Goal: Task Accomplishment & Management: Use online tool/utility

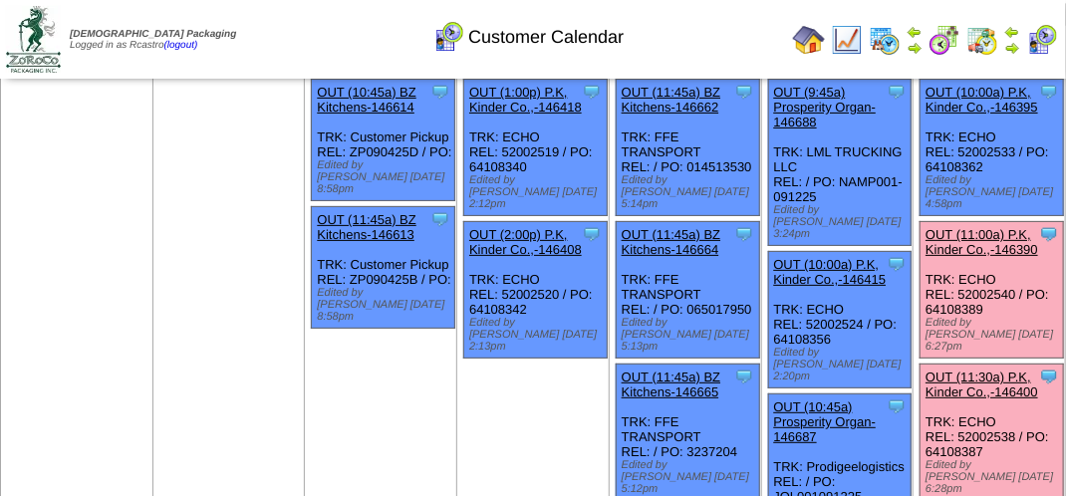
scroll to position [100, 0]
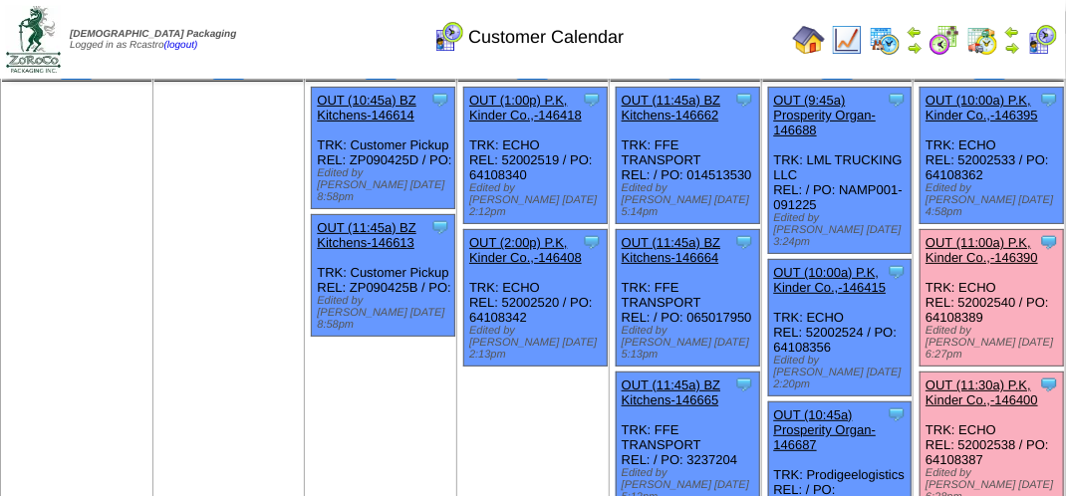
click at [995, 378] on link "OUT (11:30a) P.K, Kinder Co.,-146400" at bounding box center [982, 393] width 113 height 30
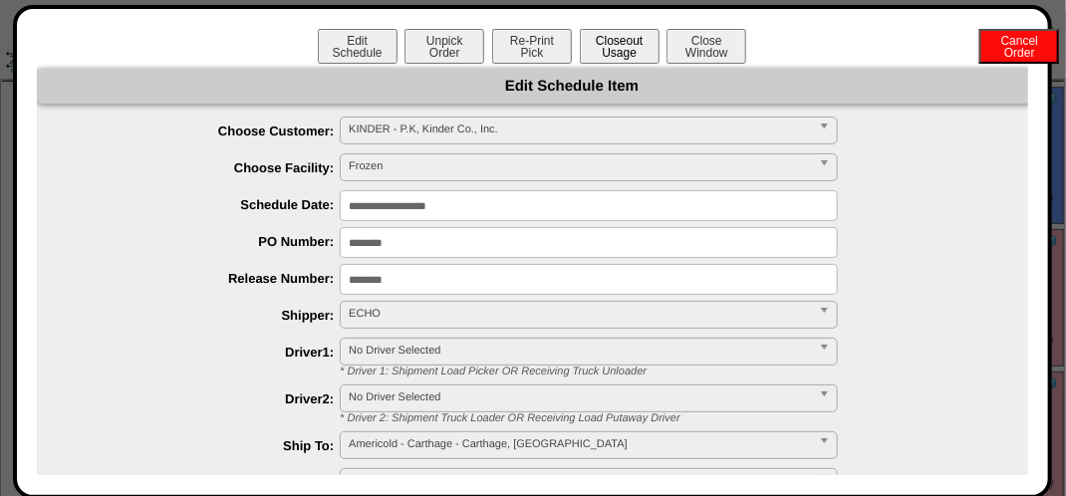
click at [630, 54] on button "Closeout Usage" at bounding box center [620, 46] width 80 height 35
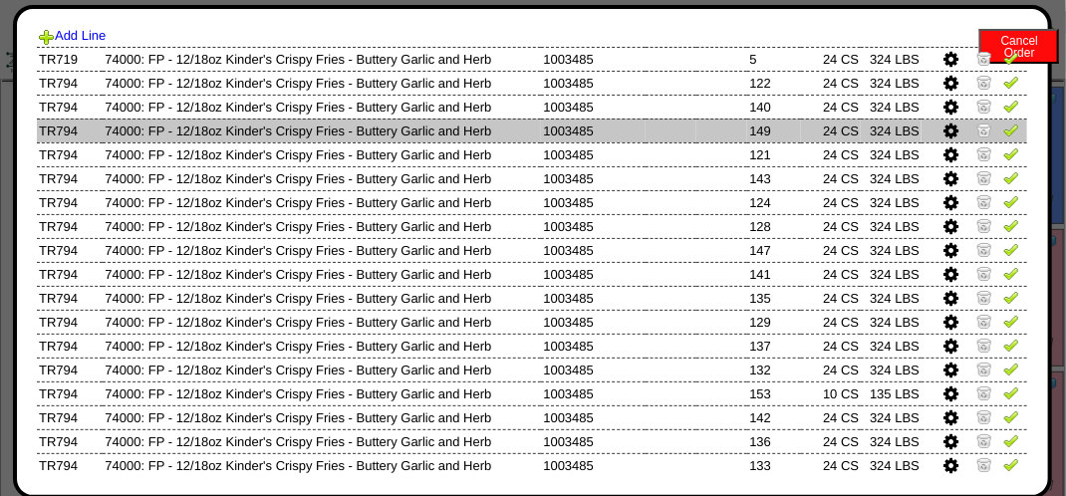
scroll to position [0, 0]
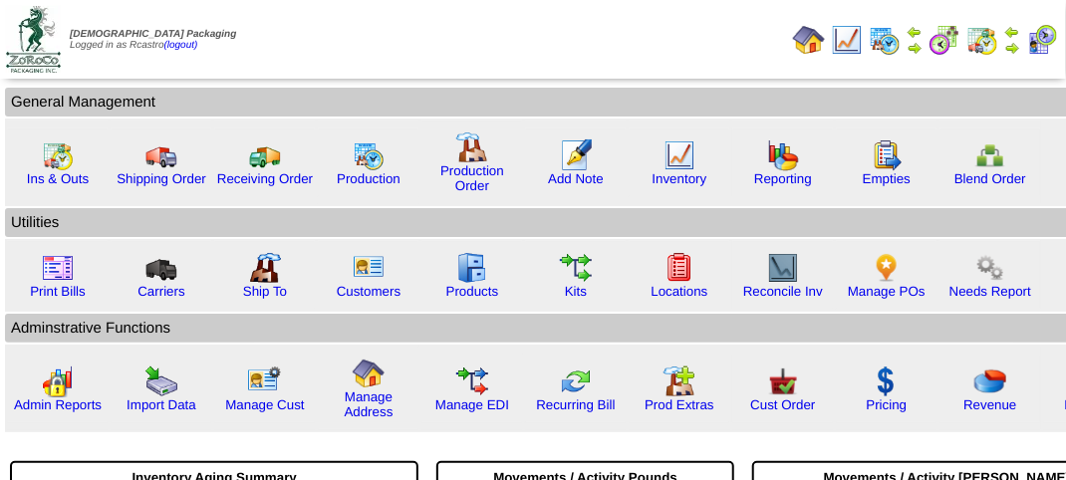
click at [1037, 31] on img at bounding box center [1042, 40] width 32 height 32
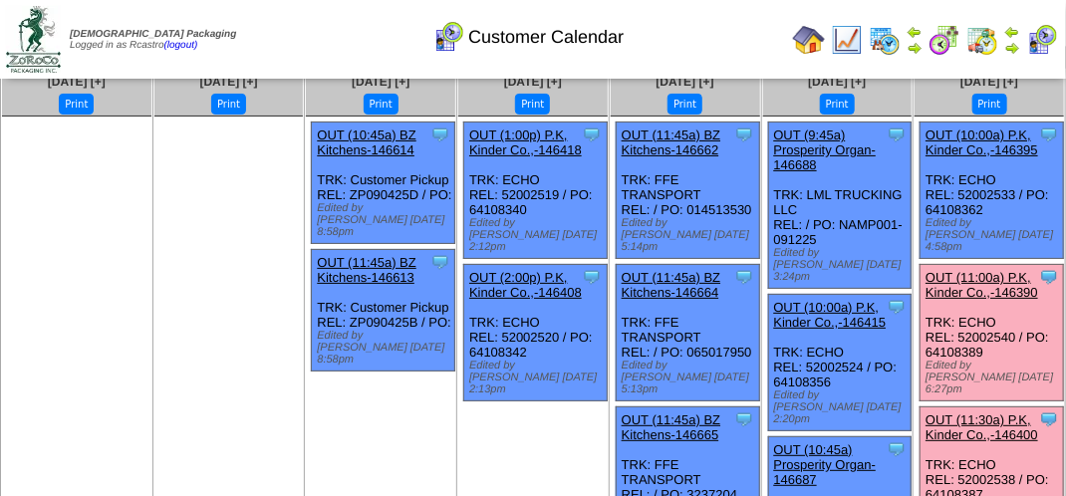
scroll to position [100, 0]
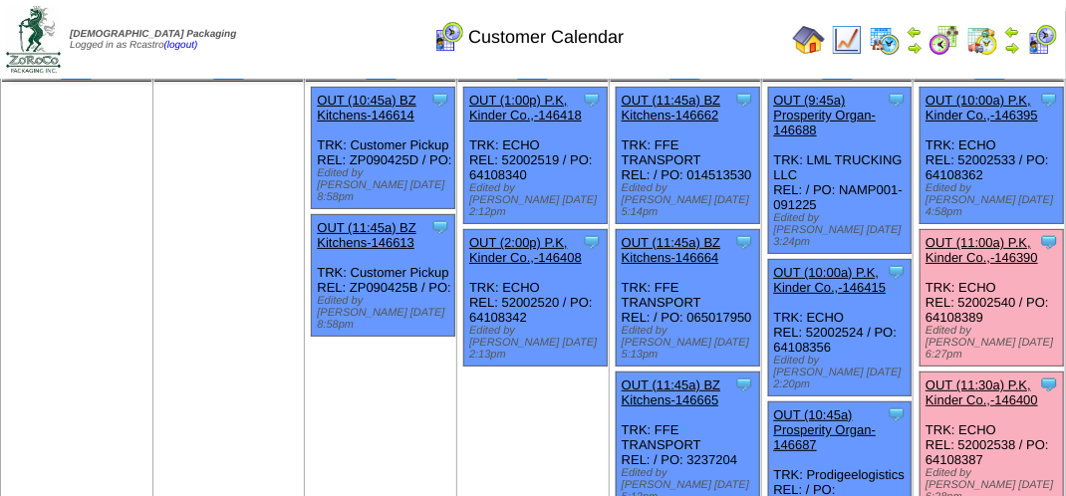
click at [992, 378] on link "OUT (11:30a) P.K, Kinder Co.,-146400" at bounding box center [982, 393] width 113 height 30
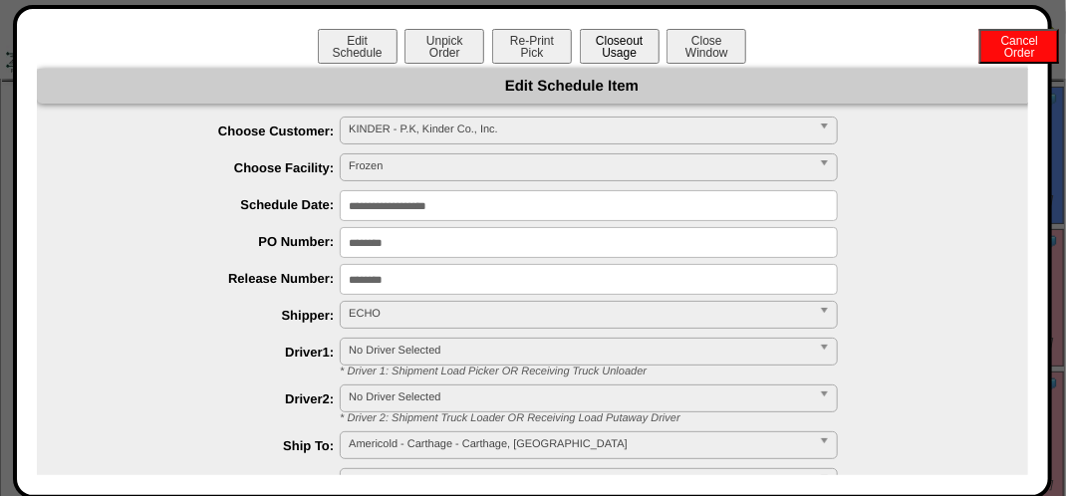
click at [621, 53] on button "Closeout Usage" at bounding box center [620, 46] width 80 height 35
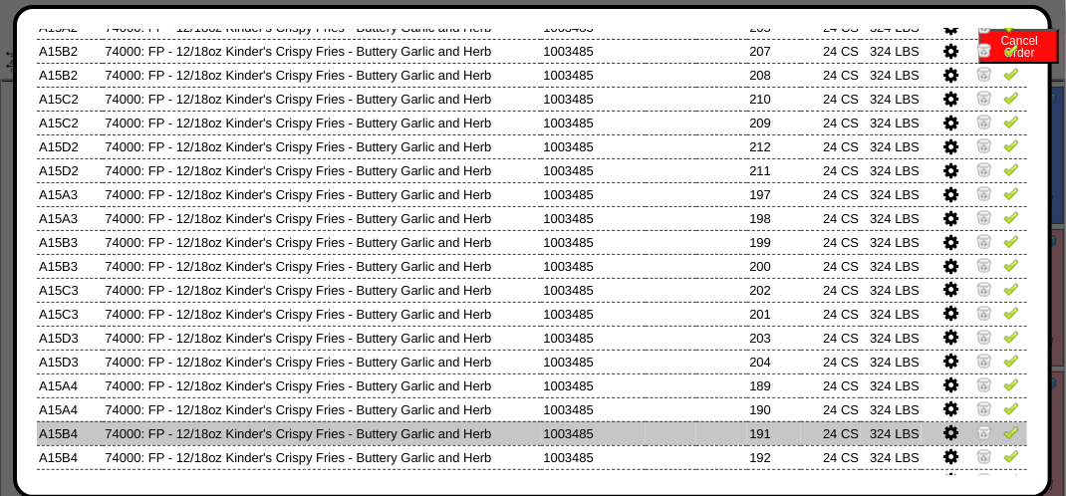
scroll to position [986, 0]
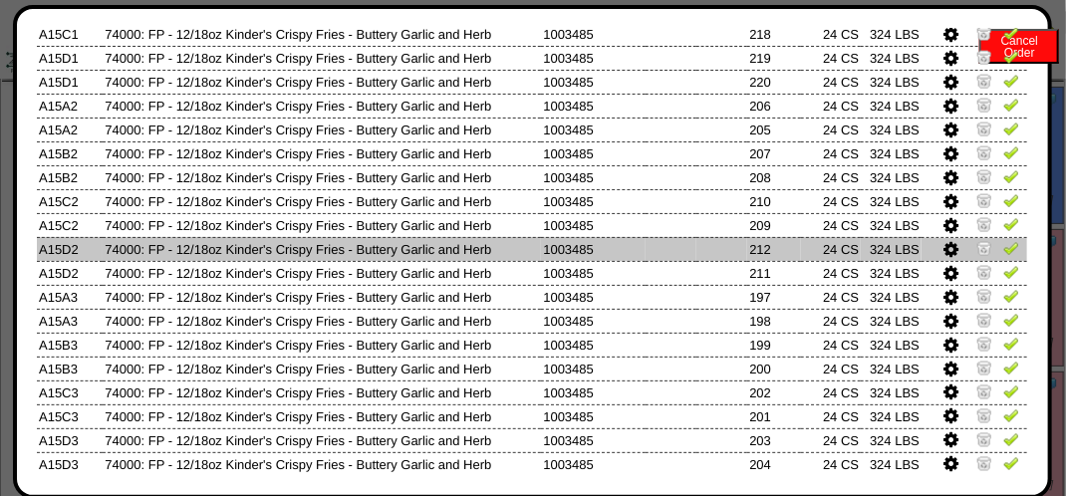
click at [1003, 252] on img at bounding box center [1011, 248] width 16 height 16
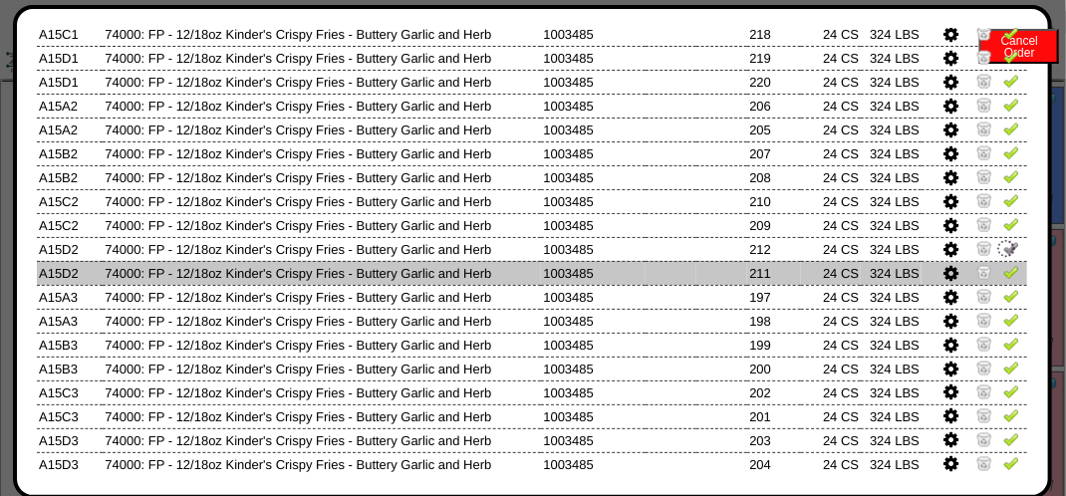
click at [1003, 281] on link at bounding box center [1011, 275] width 16 height 15
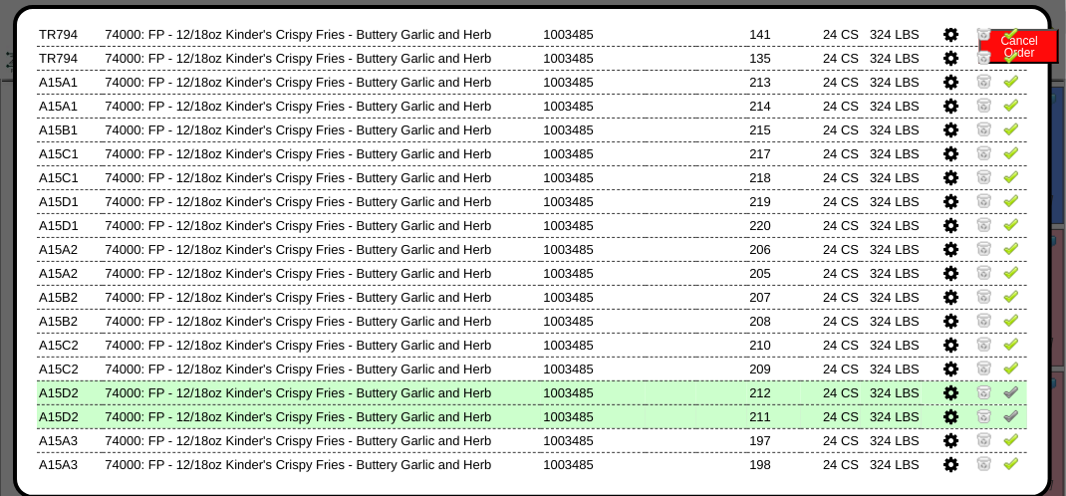
scroll to position [786, 0]
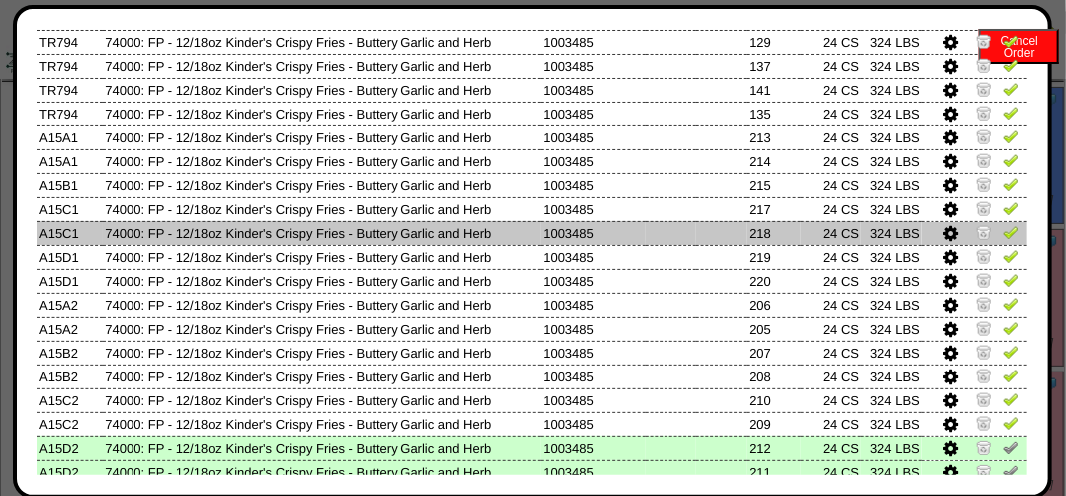
click at [1003, 231] on img at bounding box center [1011, 232] width 16 height 16
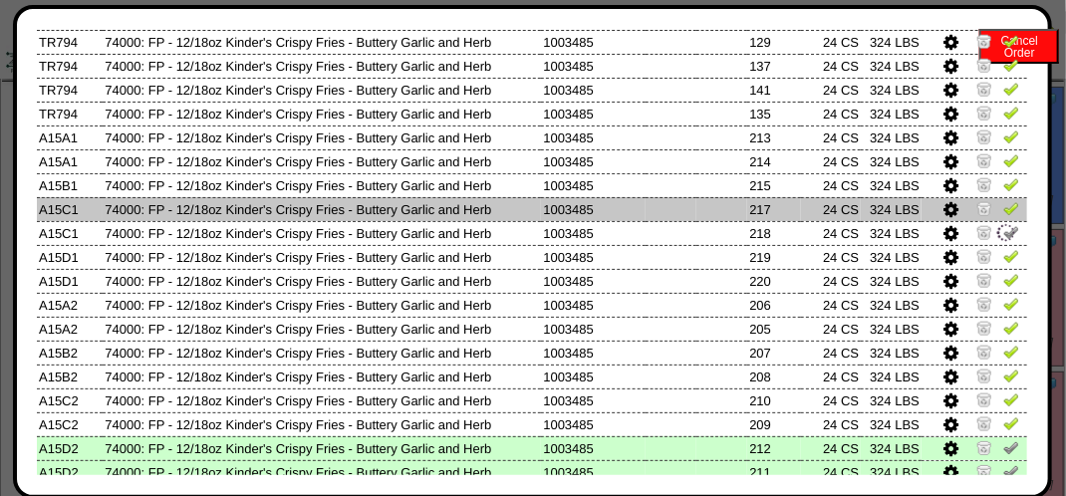
click at [1003, 213] on img at bounding box center [1011, 208] width 16 height 16
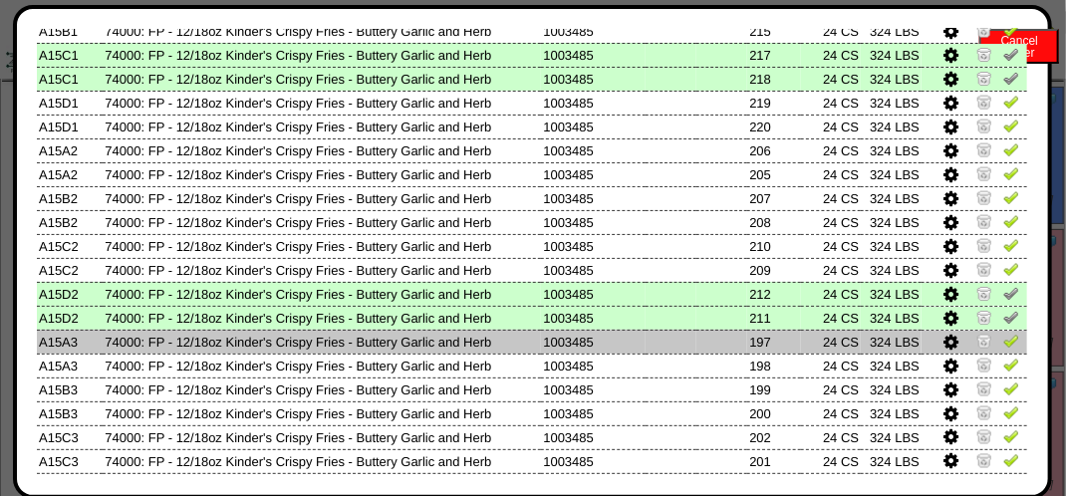
scroll to position [986, 0]
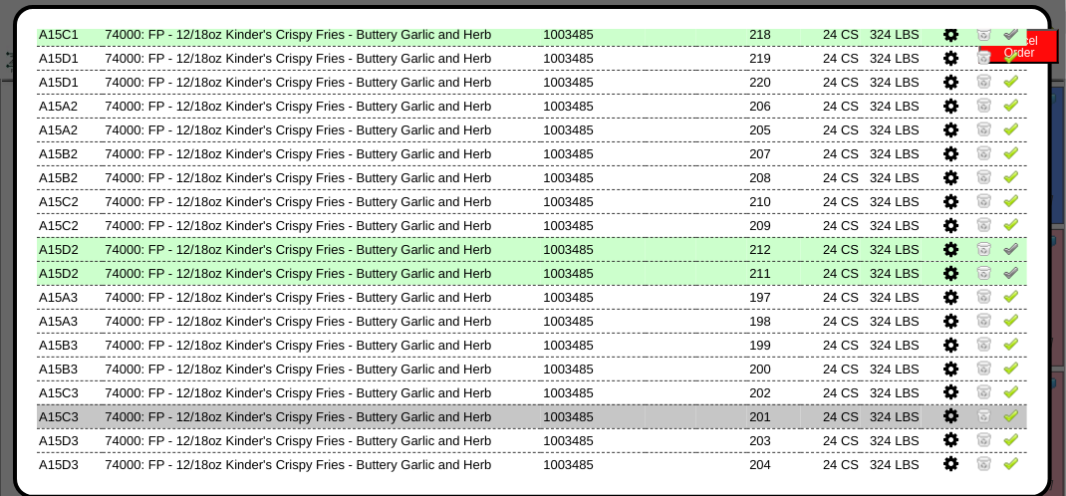
click at [1003, 413] on img at bounding box center [1011, 416] width 16 height 16
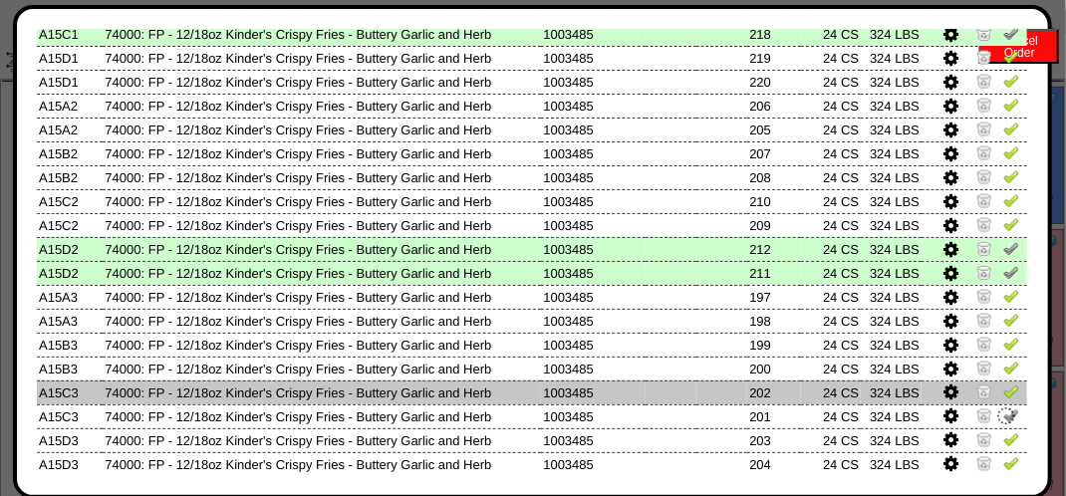
click at [1003, 396] on img at bounding box center [1011, 392] width 16 height 16
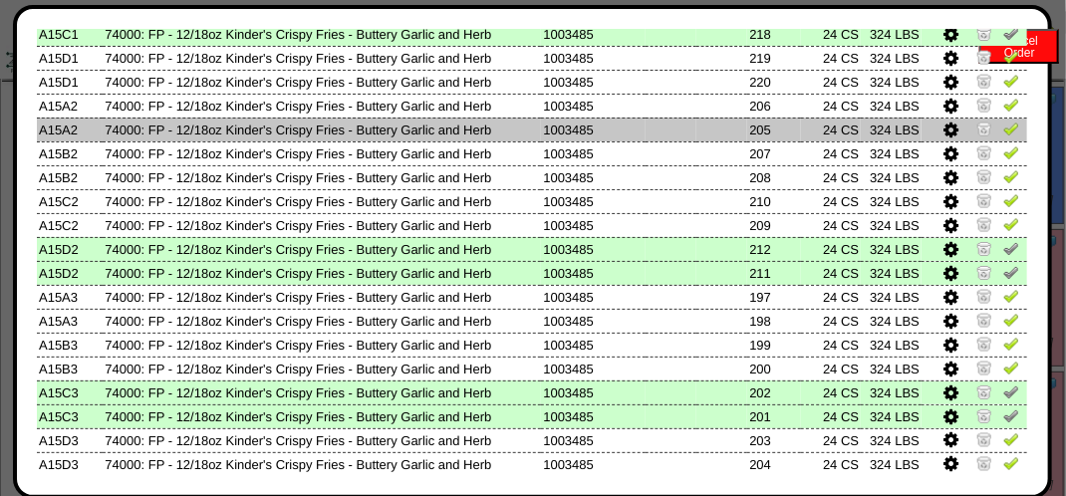
click at [1003, 126] on img at bounding box center [1011, 129] width 16 height 16
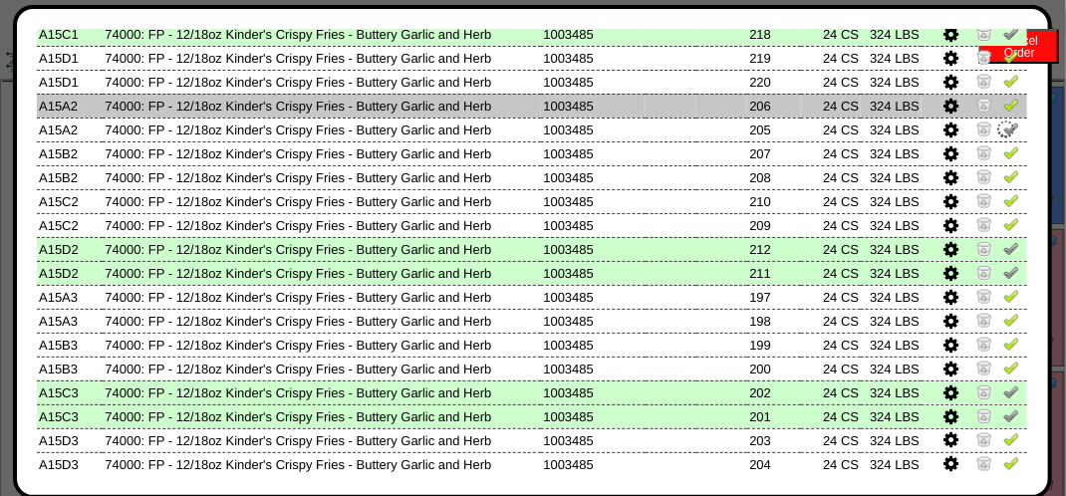
click at [1003, 105] on img at bounding box center [1011, 105] width 16 height 16
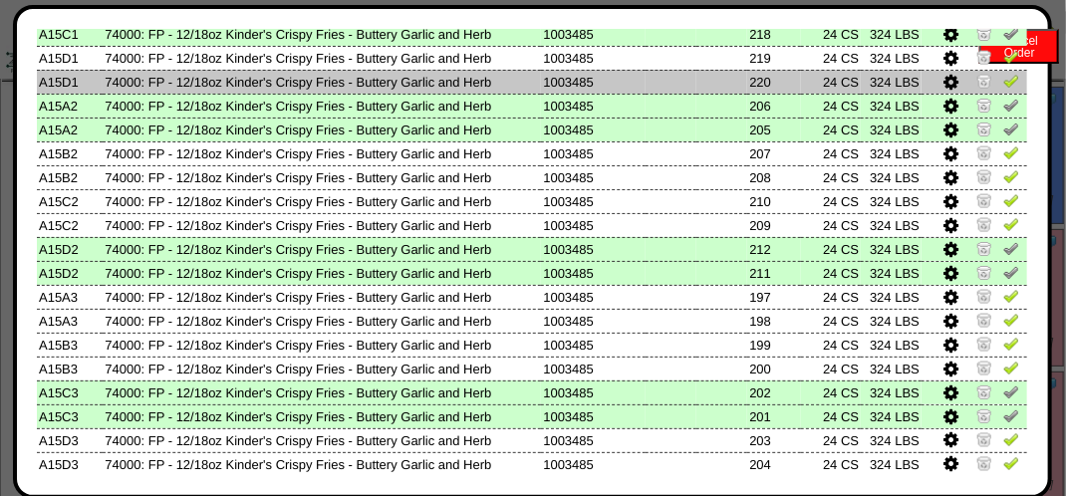
click at [1003, 78] on img at bounding box center [1011, 81] width 16 height 16
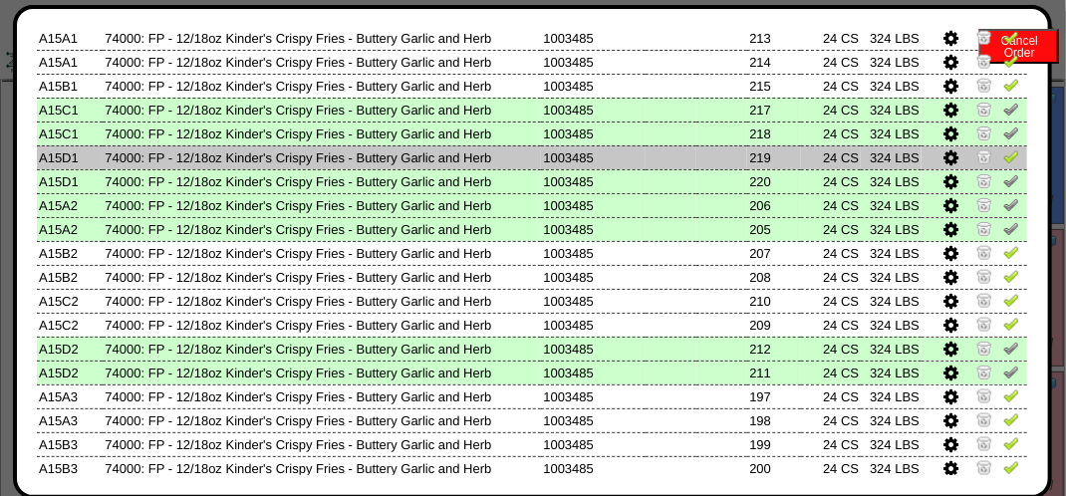
click at [1003, 154] on img at bounding box center [1011, 156] width 16 height 16
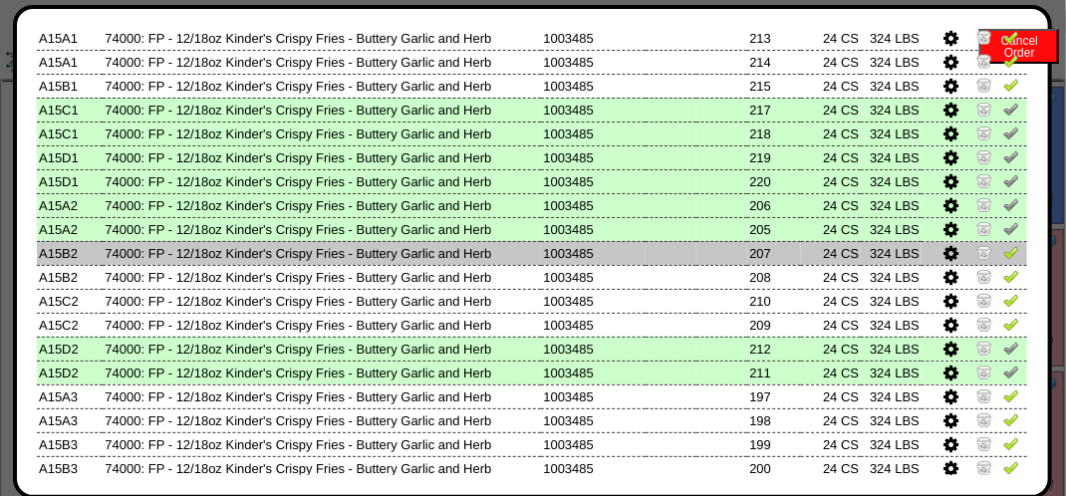
click at [1003, 251] on img at bounding box center [1011, 252] width 16 height 16
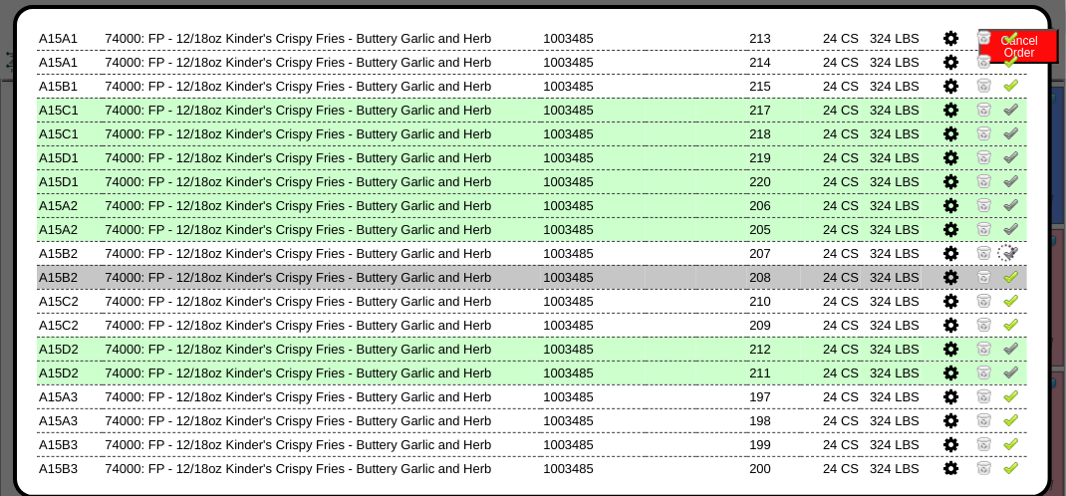
click at [997, 267] on td at bounding box center [975, 277] width 106 height 24
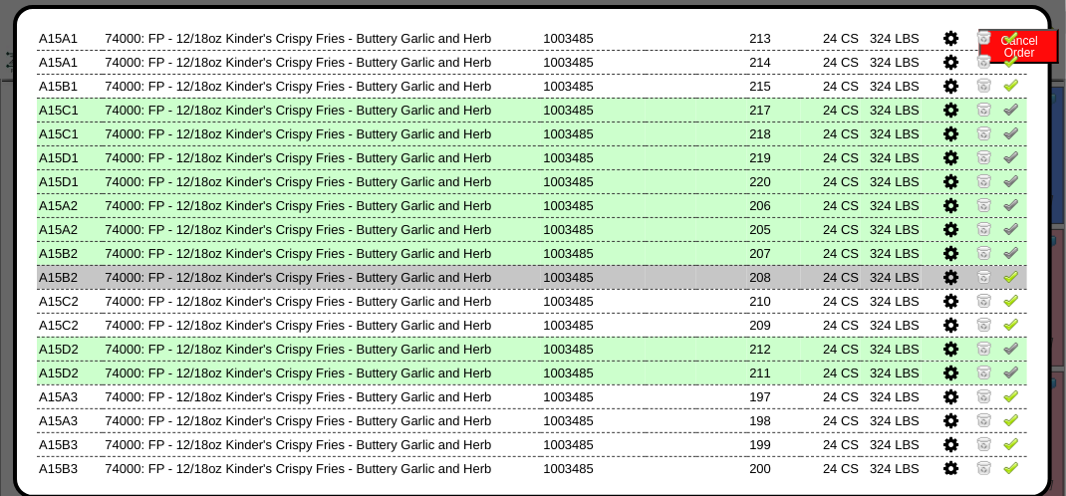
click at [1003, 276] on img at bounding box center [1011, 276] width 16 height 16
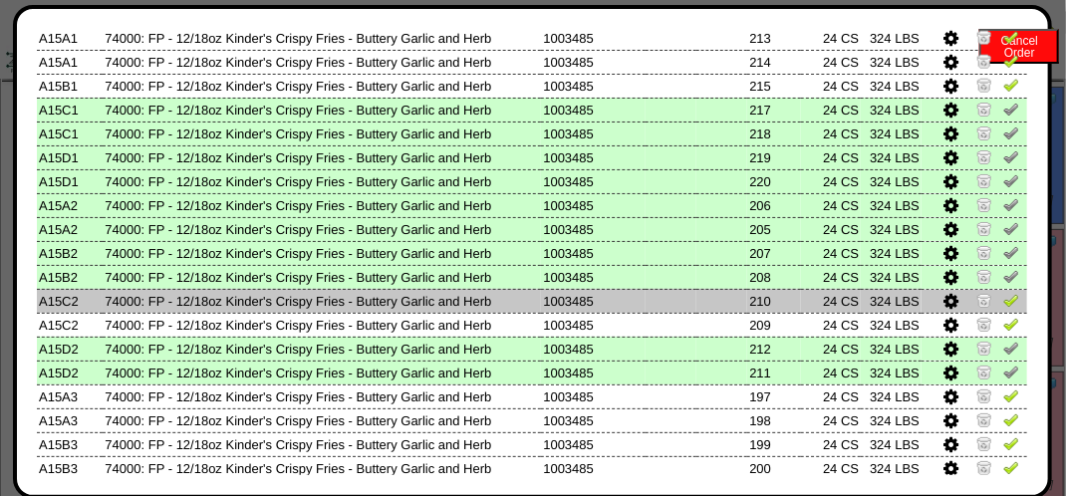
click at [1003, 305] on img at bounding box center [1011, 300] width 16 height 16
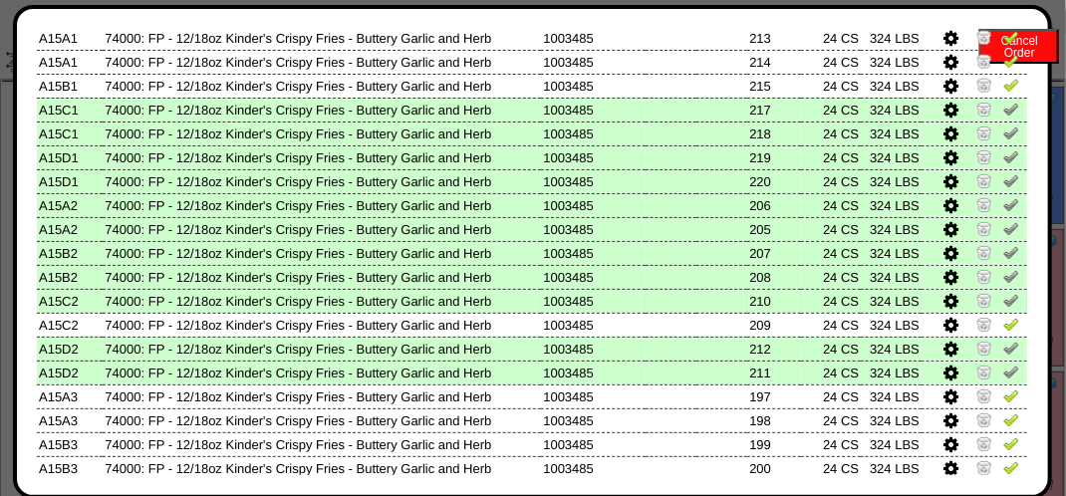
click at [1003, 299] on img at bounding box center [1011, 300] width 16 height 16
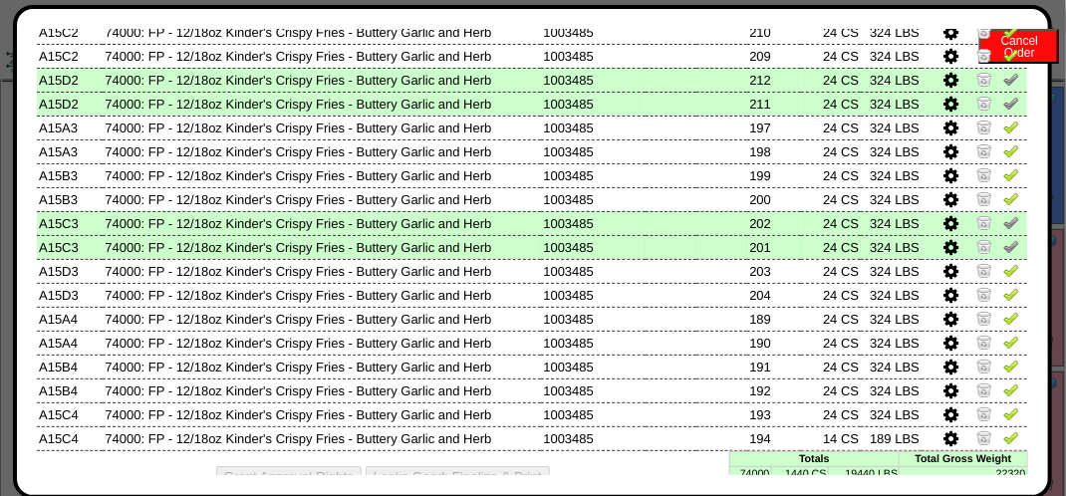
scroll to position [1185, 0]
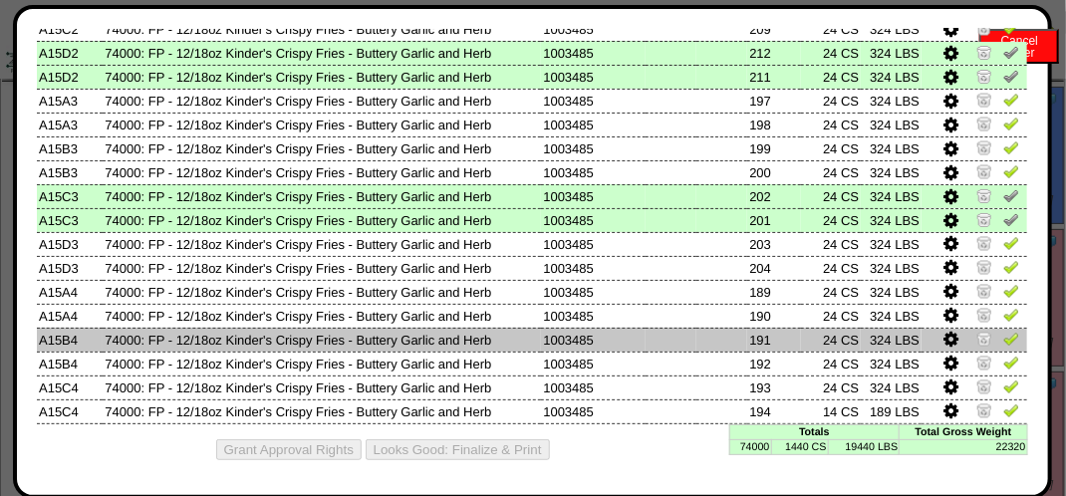
click at [1003, 337] on img at bounding box center [1011, 339] width 16 height 16
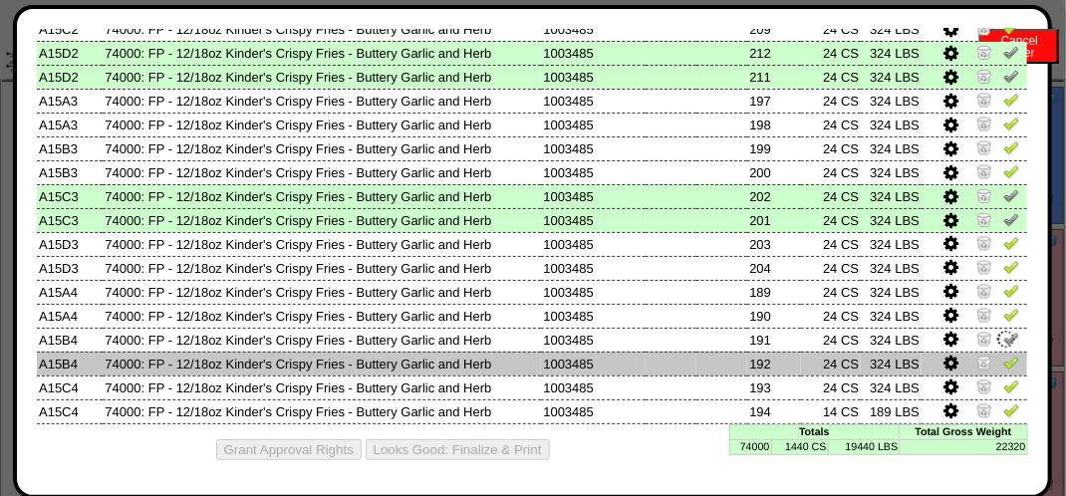
click at [1003, 370] on link at bounding box center [1011, 366] width 16 height 15
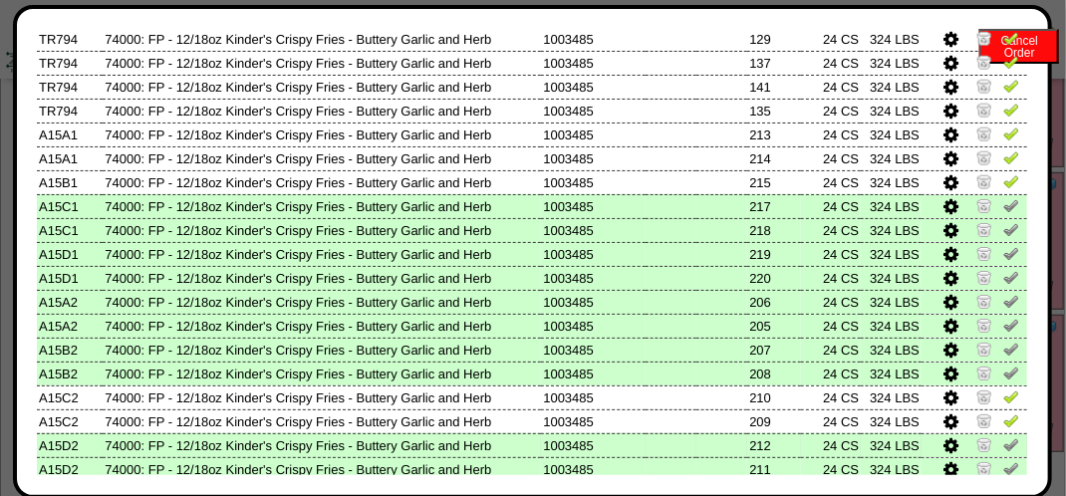
scroll to position [786, 0]
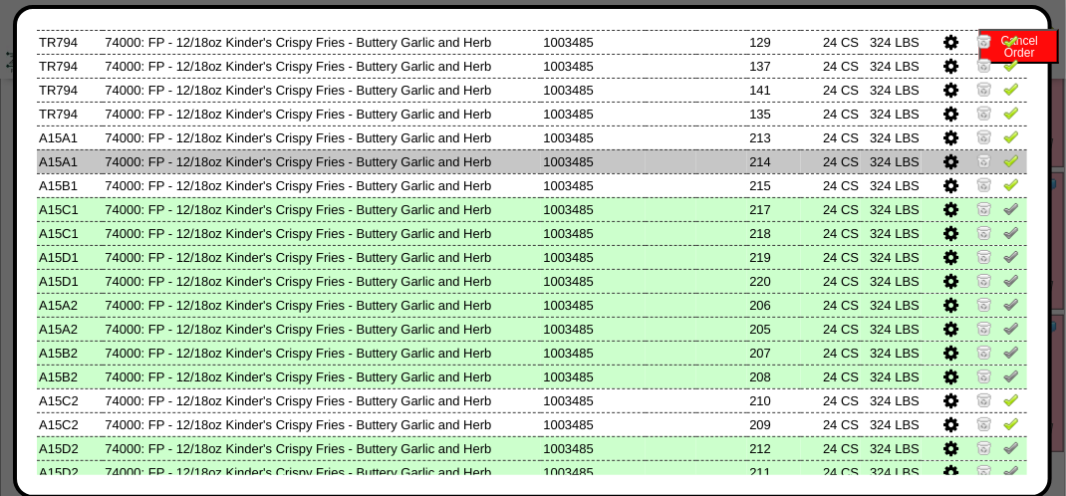
click at [1007, 165] on td at bounding box center [975, 161] width 106 height 24
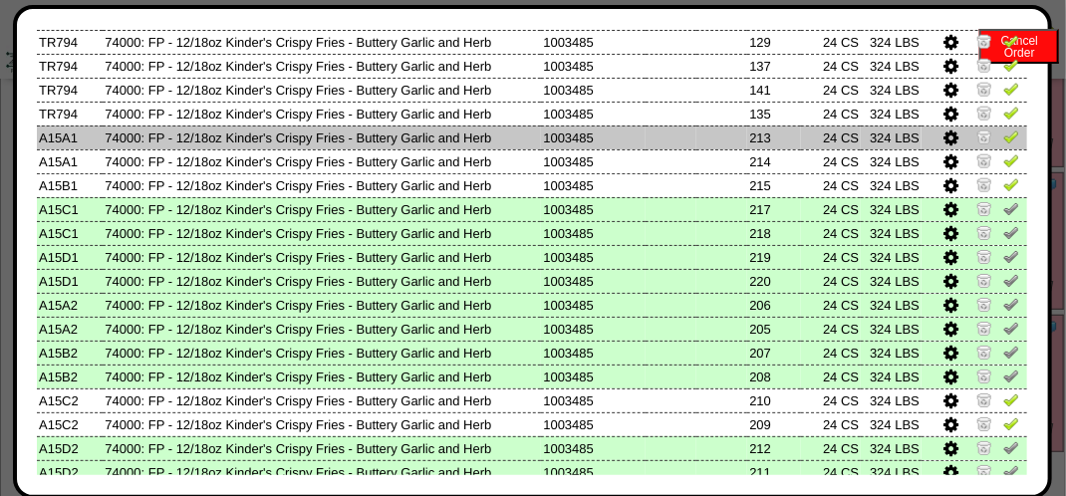
click at [1003, 142] on img at bounding box center [1011, 137] width 16 height 16
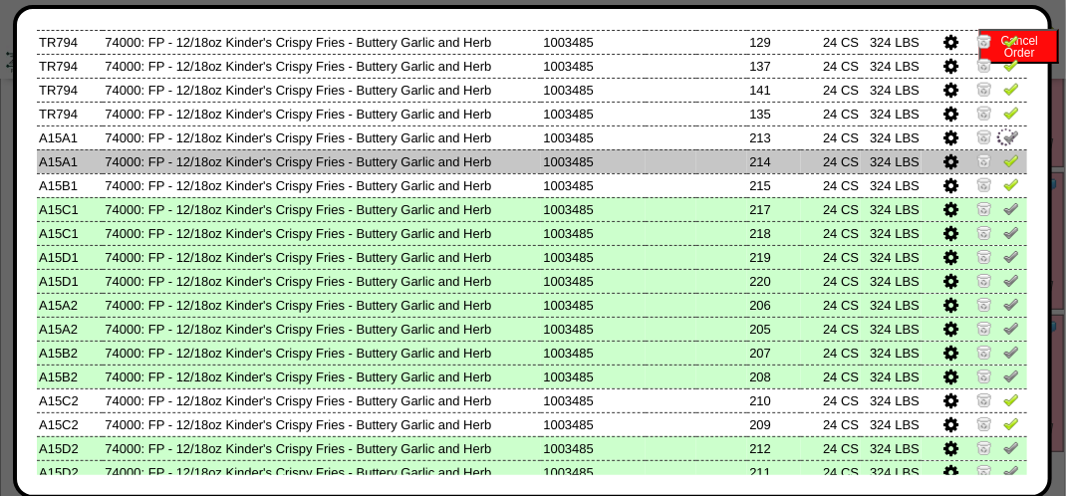
click at [1003, 164] on img at bounding box center [1011, 160] width 16 height 16
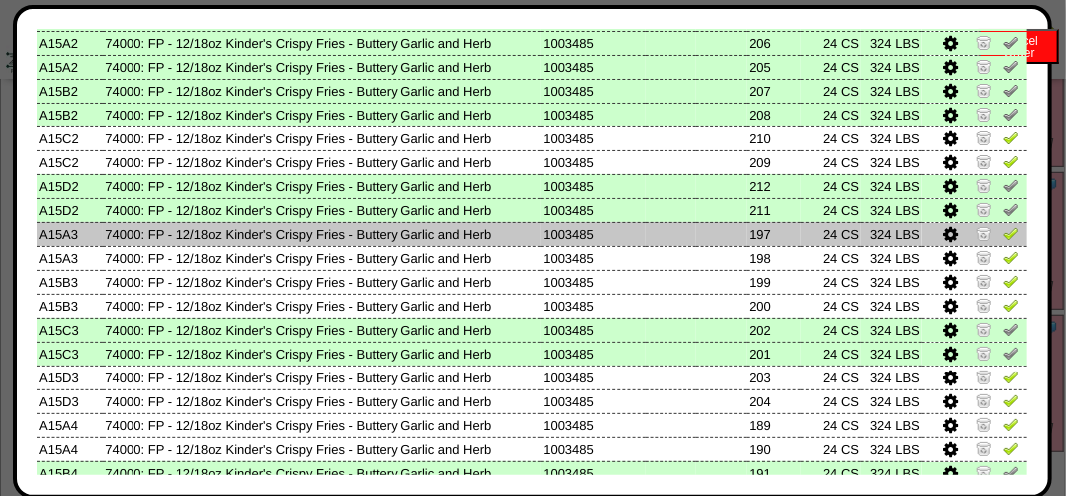
scroll to position [1085, 0]
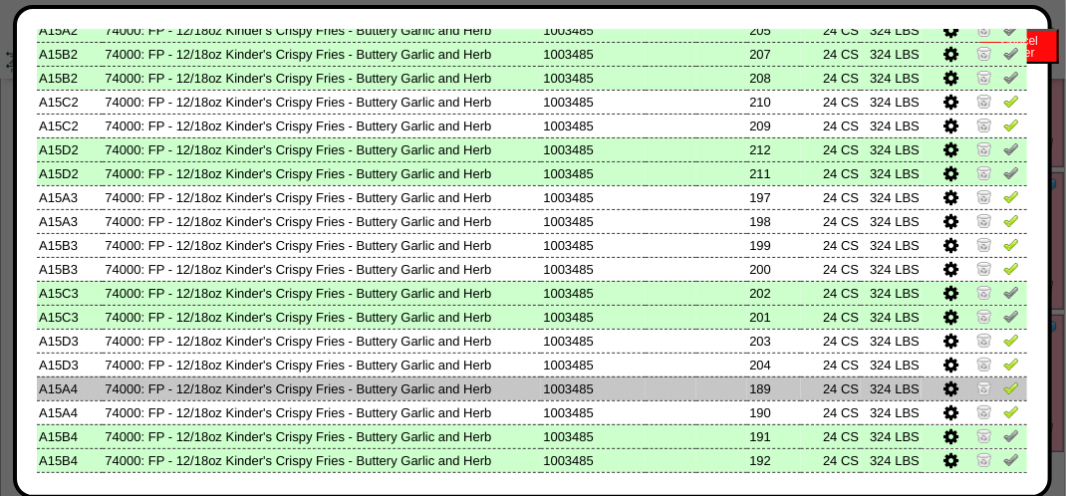
click at [1003, 389] on img at bounding box center [1011, 388] width 16 height 16
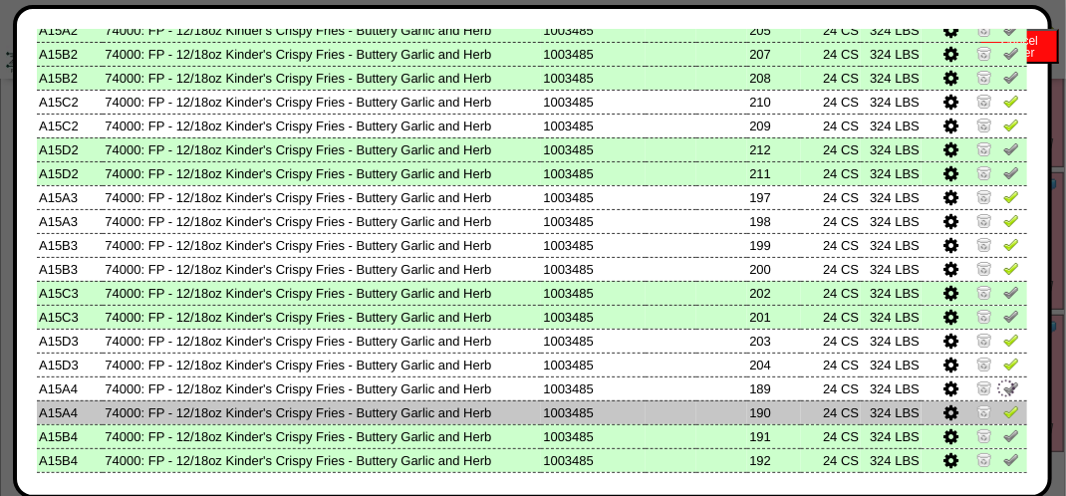
click at [1003, 409] on img at bounding box center [1011, 412] width 16 height 16
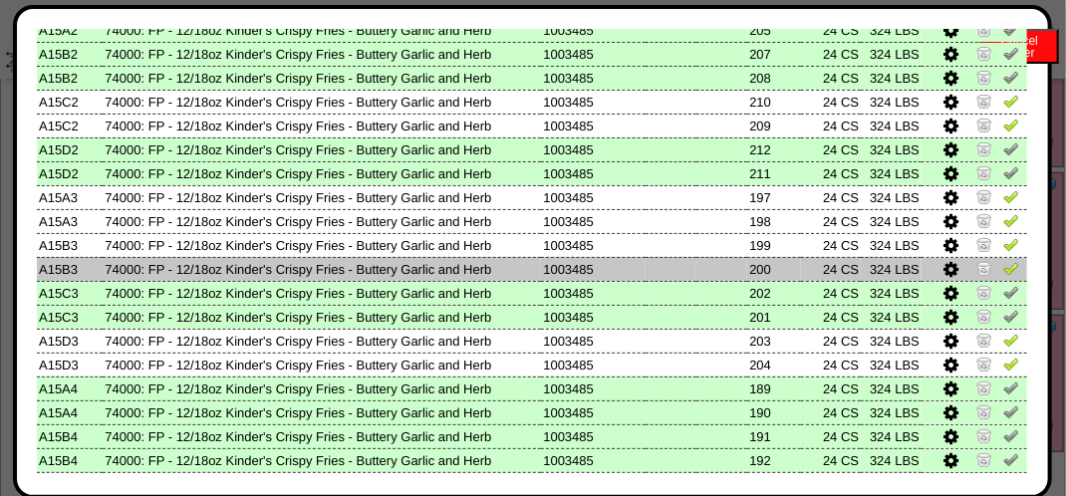
click at [1003, 273] on img at bounding box center [1011, 268] width 16 height 16
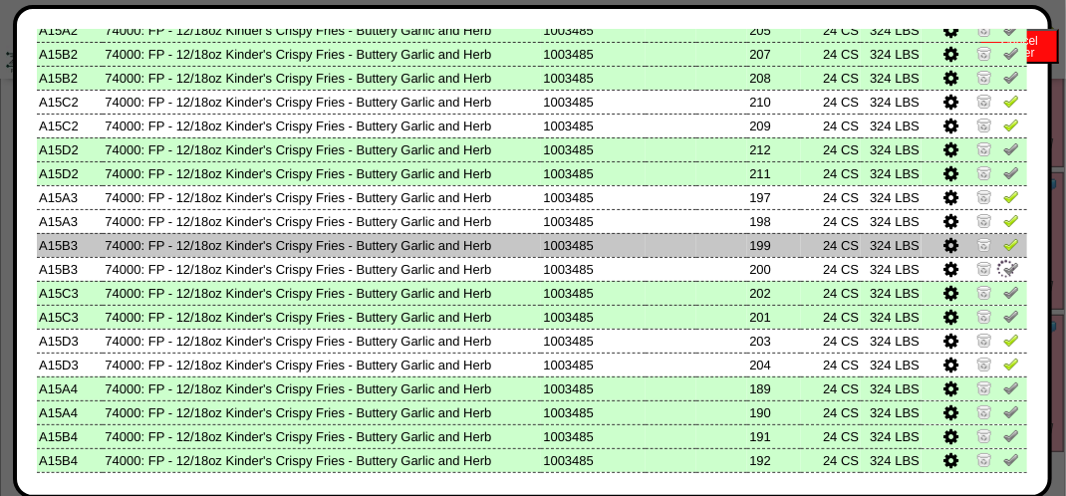
click at [1003, 244] on img at bounding box center [1011, 244] width 16 height 16
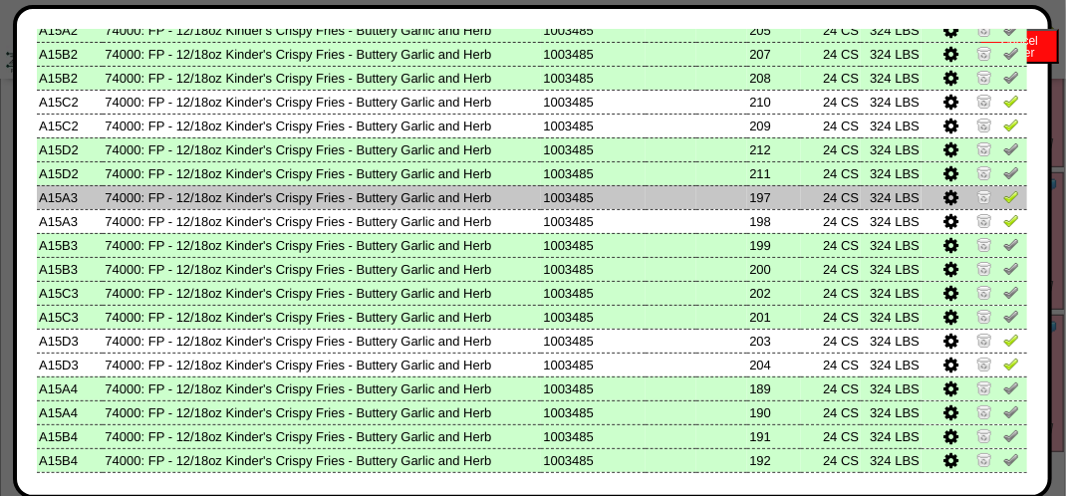
click at [1003, 201] on img at bounding box center [1011, 196] width 16 height 16
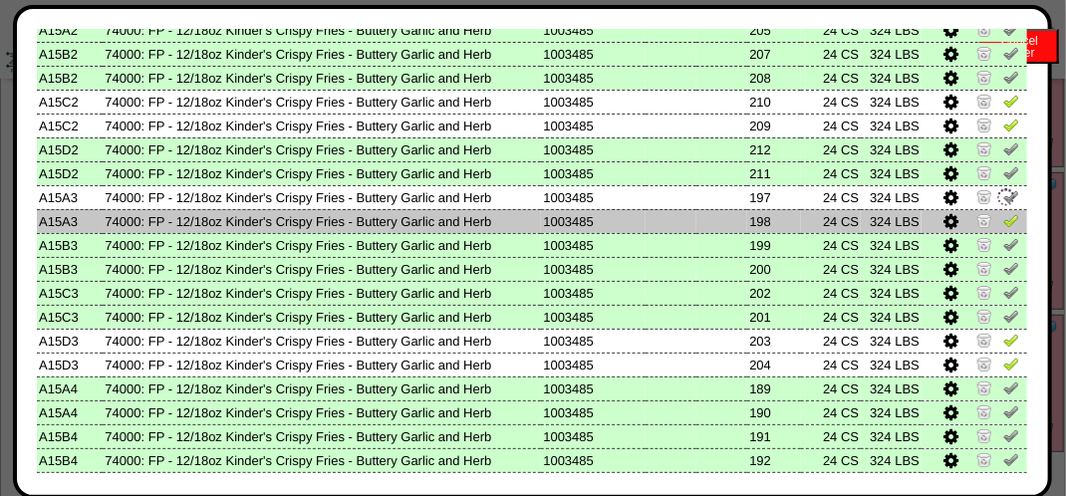
click at [1003, 224] on img at bounding box center [1011, 220] width 16 height 16
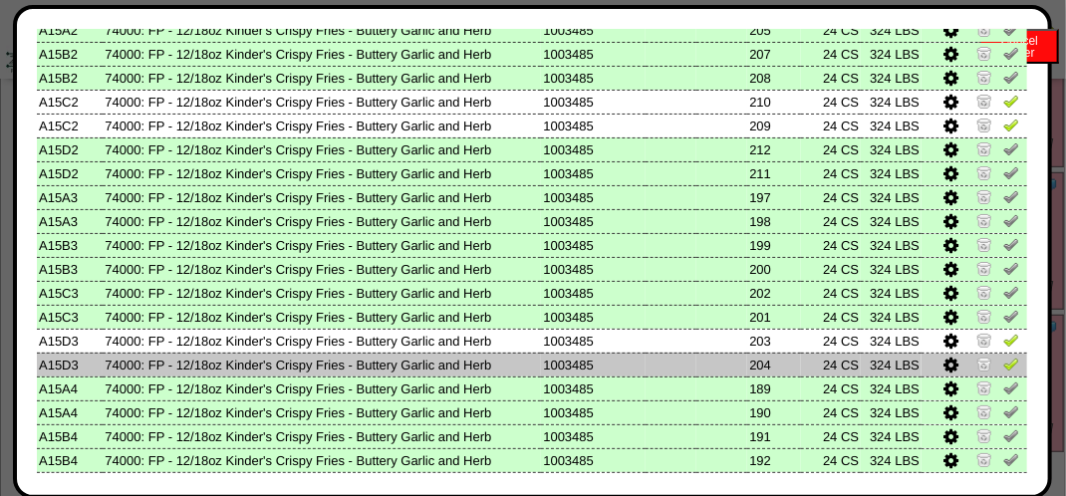
click at [1003, 369] on img at bounding box center [1011, 364] width 16 height 16
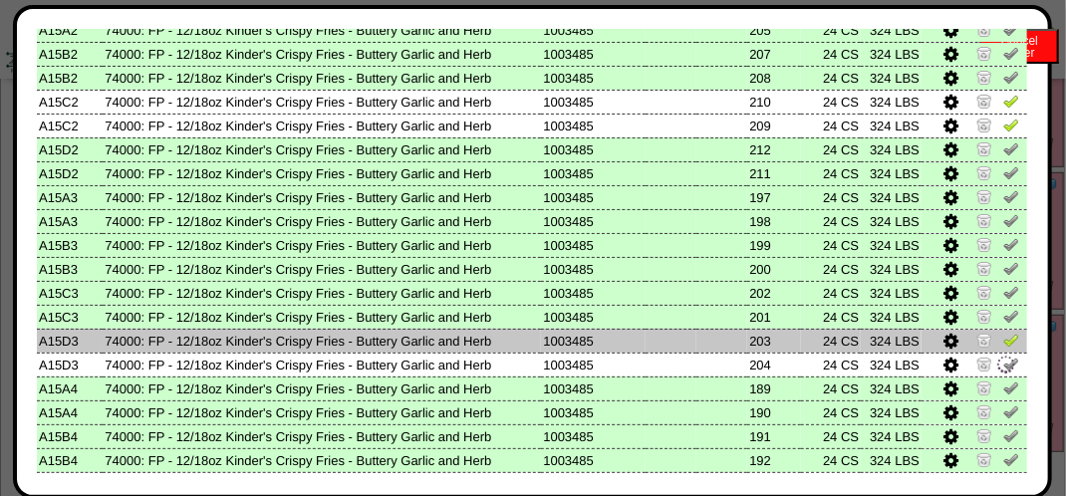
click at [1003, 341] on img at bounding box center [1011, 340] width 16 height 16
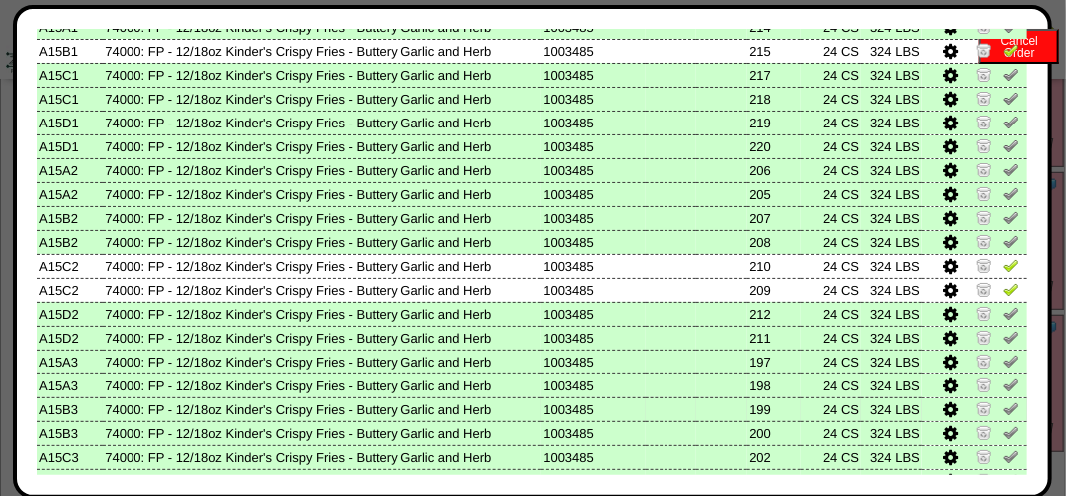
scroll to position [886, 0]
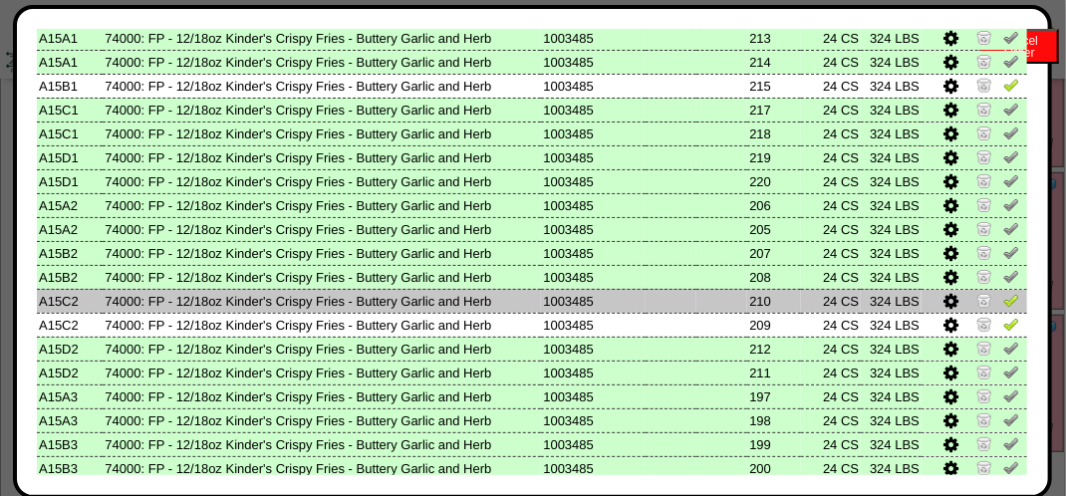
click at [1003, 303] on img at bounding box center [1011, 300] width 16 height 16
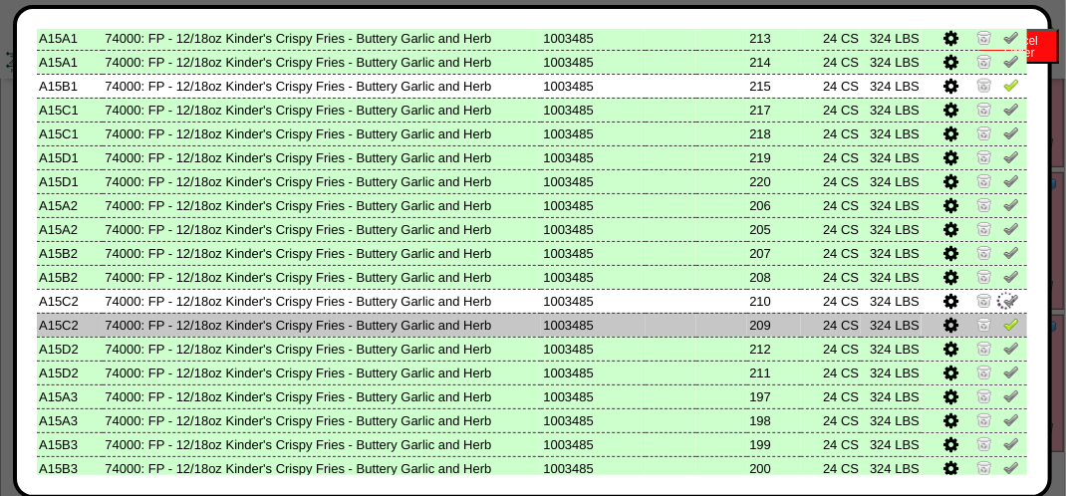
click at [1003, 330] on img at bounding box center [1011, 324] width 16 height 16
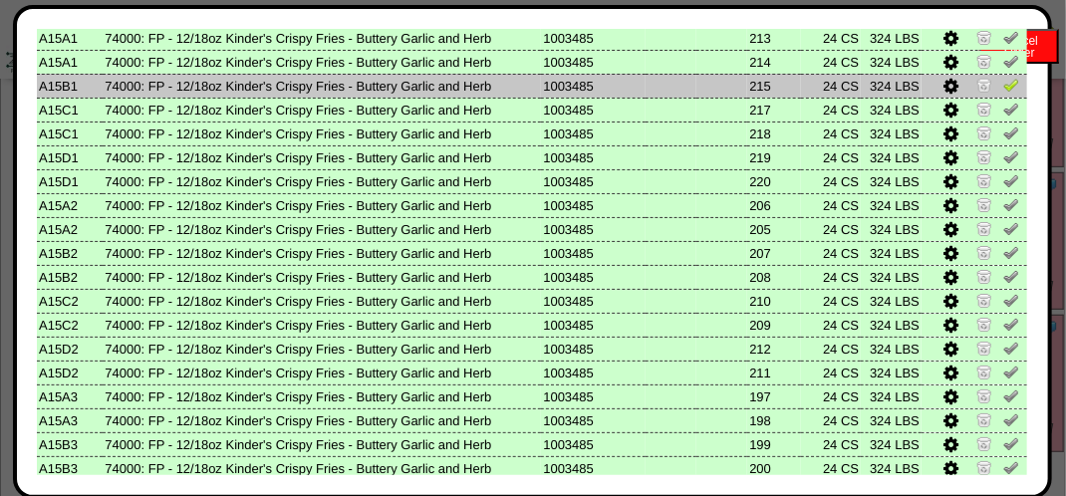
click at [1003, 86] on img at bounding box center [1011, 85] width 16 height 16
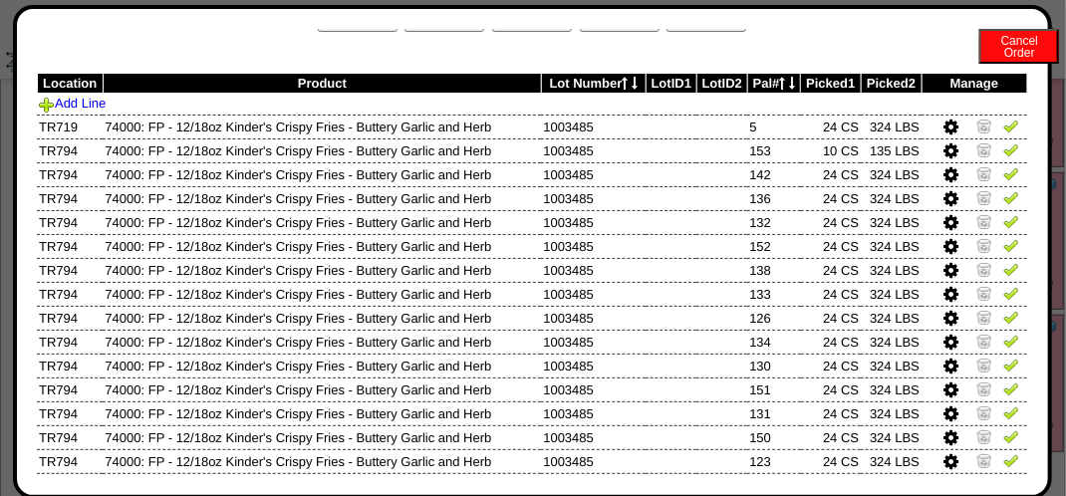
scroll to position [0, 0]
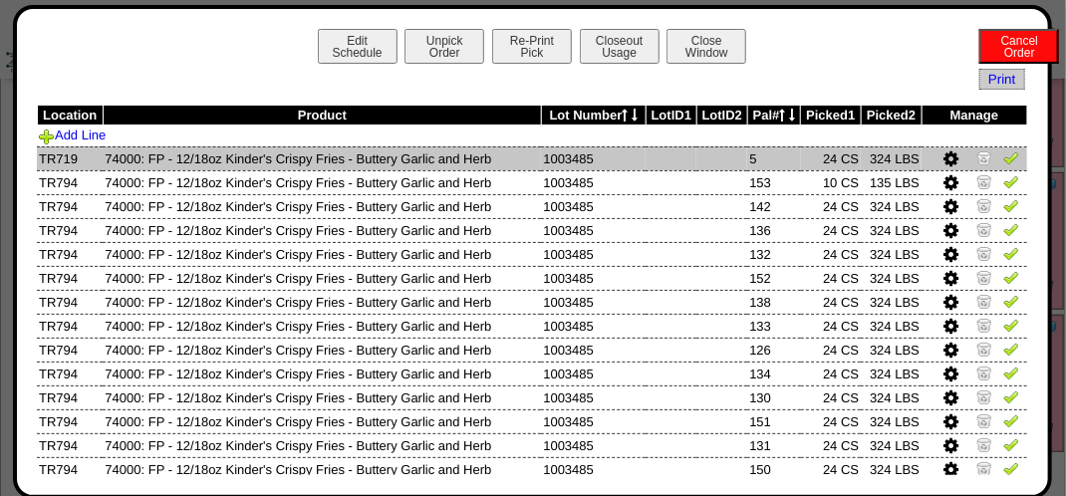
click at [1003, 157] on img at bounding box center [1011, 157] width 16 height 16
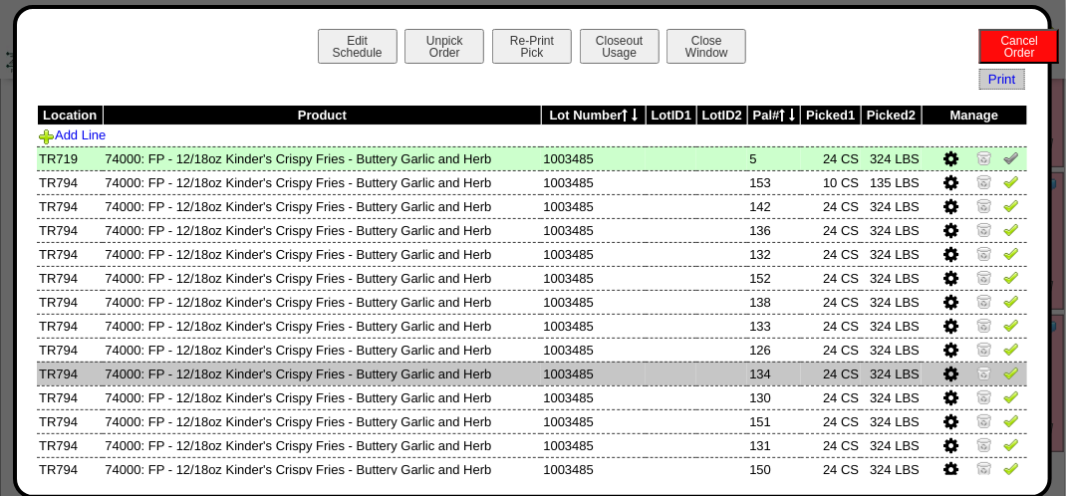
click at [1003, 376] on img at bounding box center [1011, 373] width 16 height 16
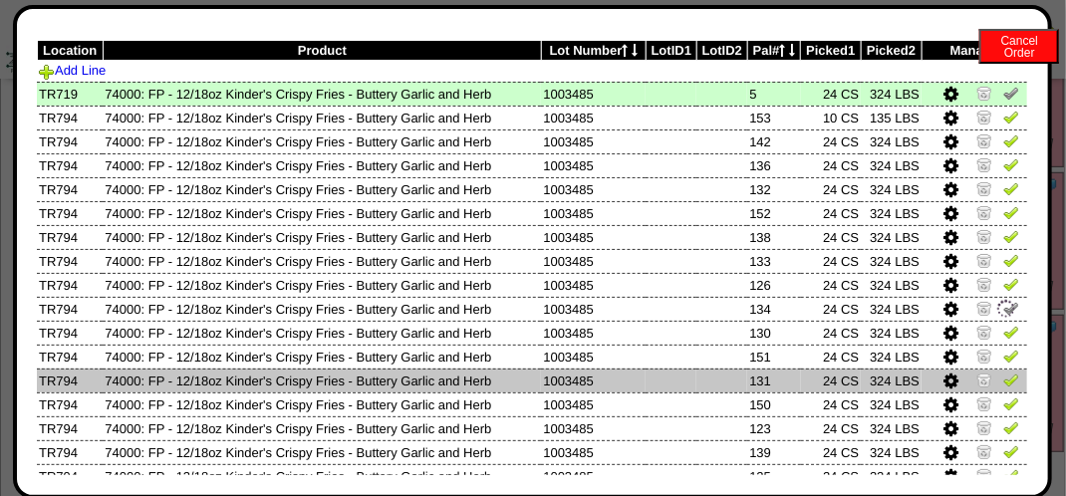
scroll to position [100, 0]
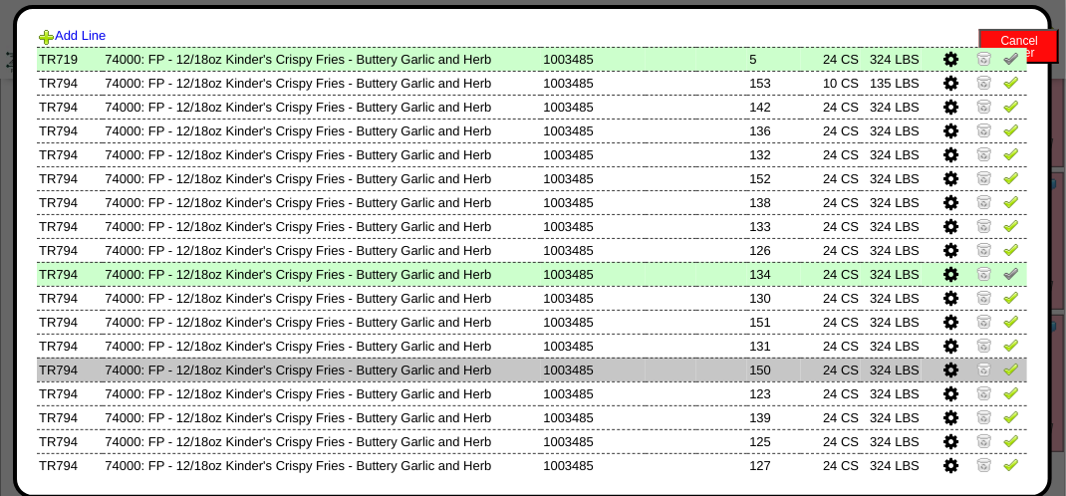
click at [1003, 375] on img at bounding box center [1011, 369] width 16 height 16
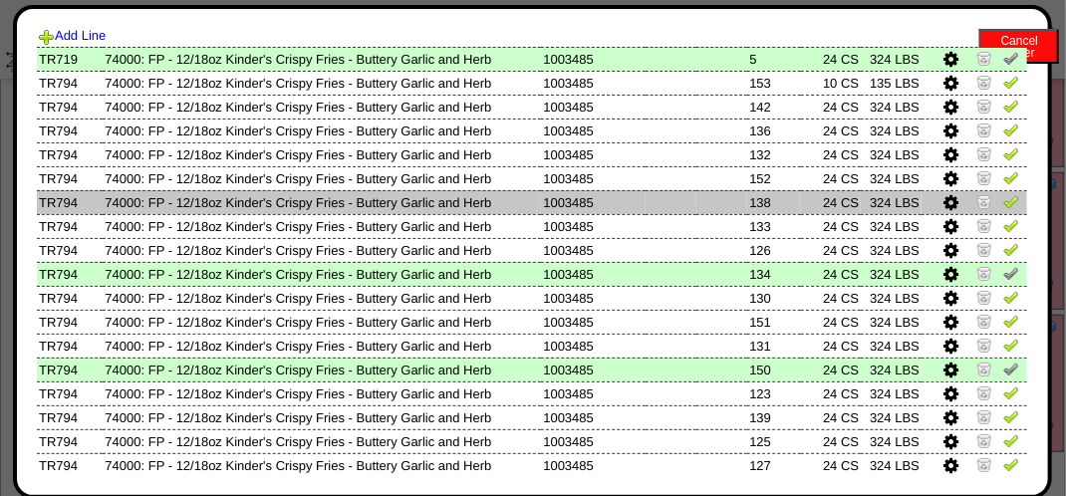
click at [1003, 204] on img at bounding box center [1011, 201] width 16 height 16
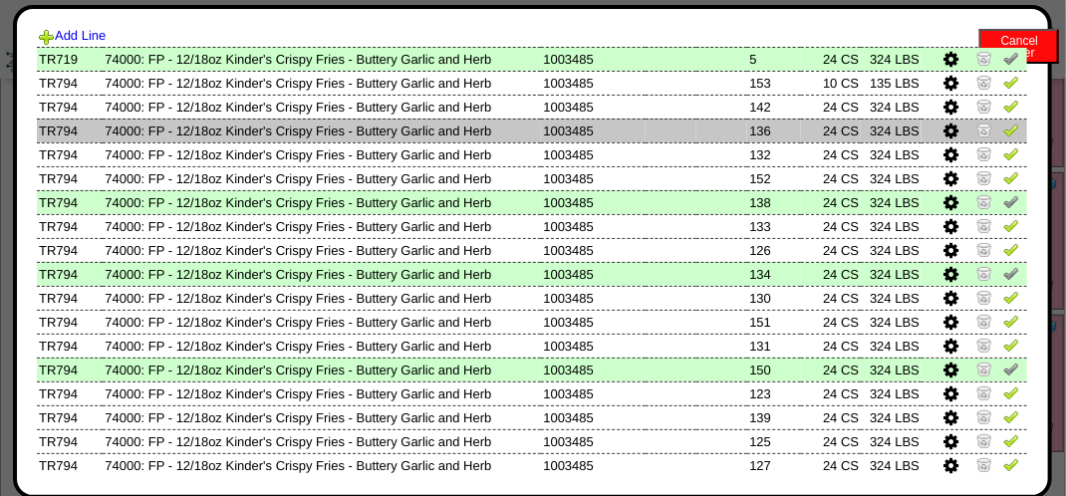
click at [1006, 133] on td at bounding box center [975, 131] width 106 height 24
click at [1003, 133] on img at bounding box center [1011, 130] width 16 height 16
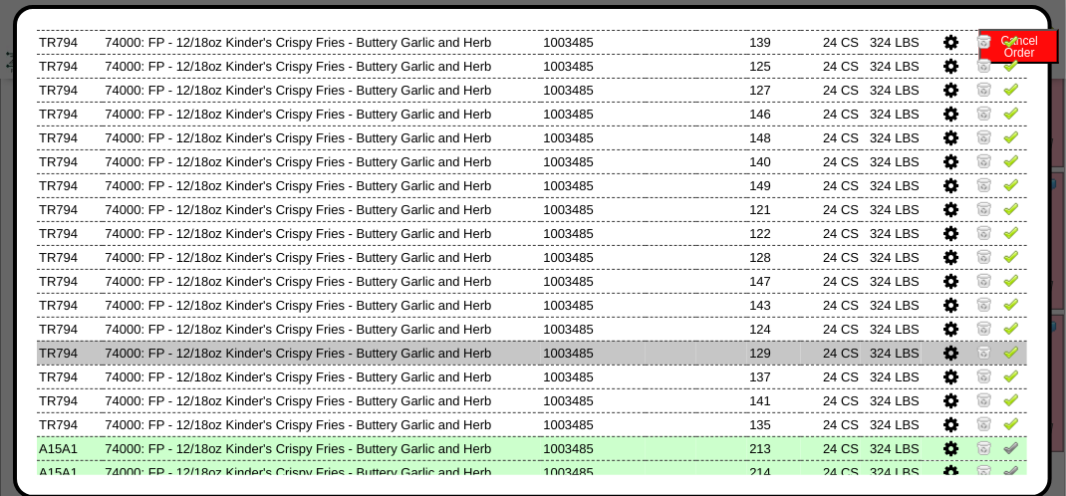
scroll to position [498, 0]
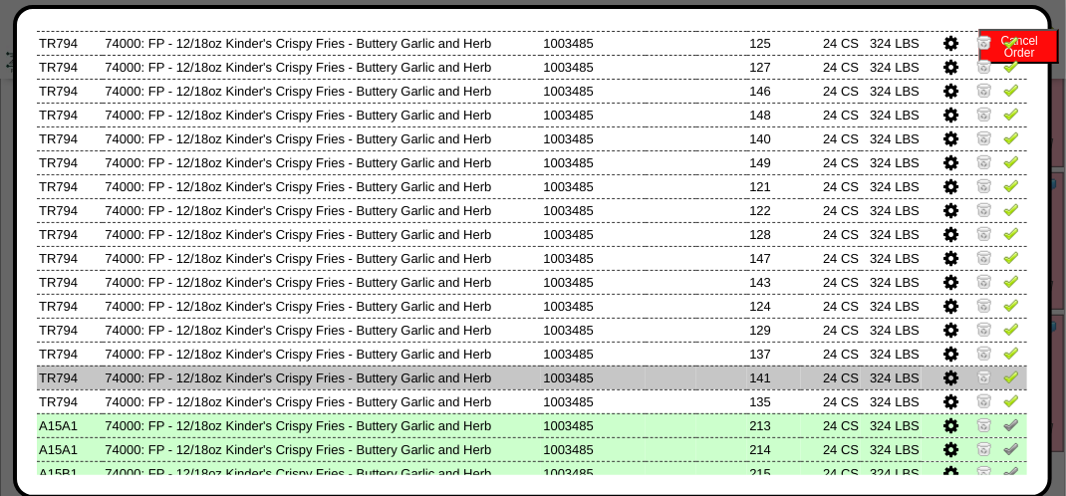
click at [1003, 379] on img at bounding box center [1011, 377] width 16 height 16
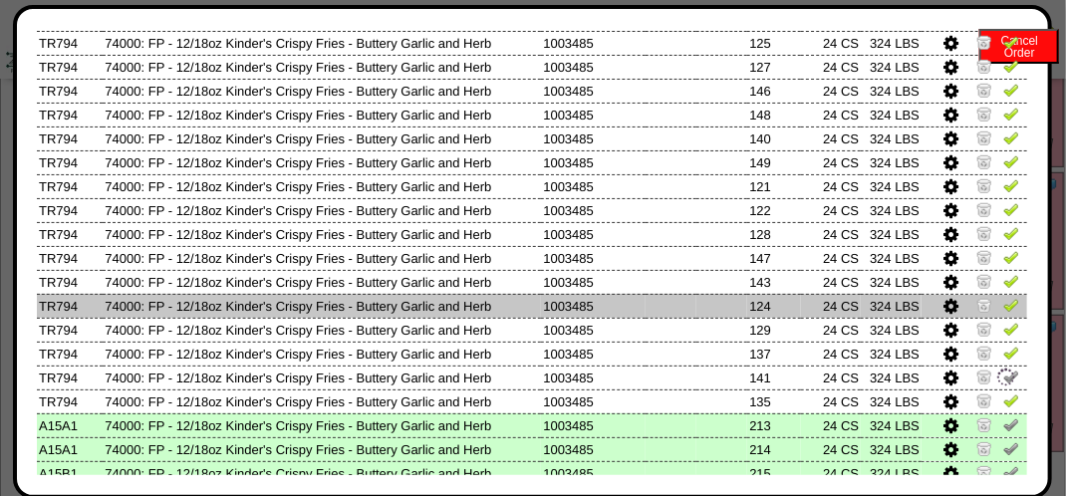
click at [1003, 301] on img at bounding box center [1011, 305] width 16 height 16
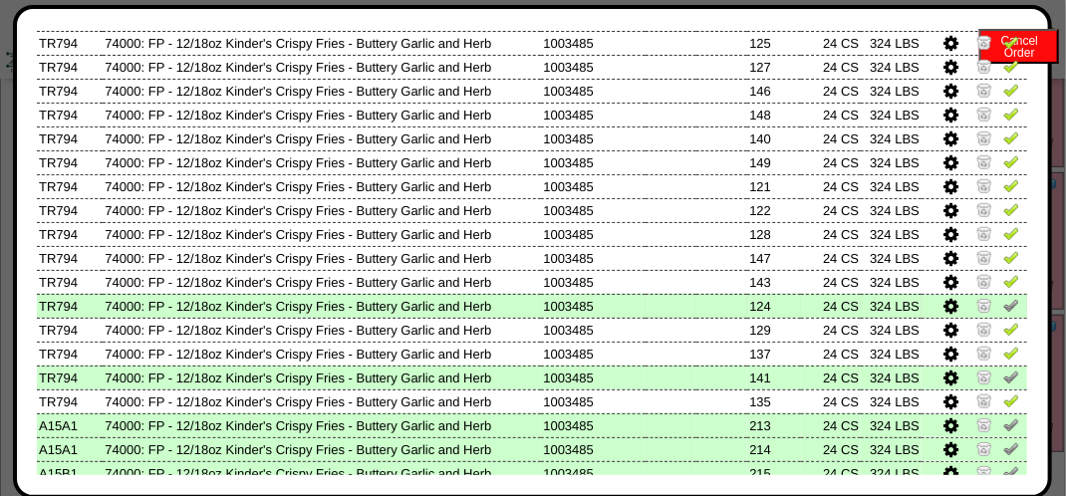
scroll to position [399, 0]
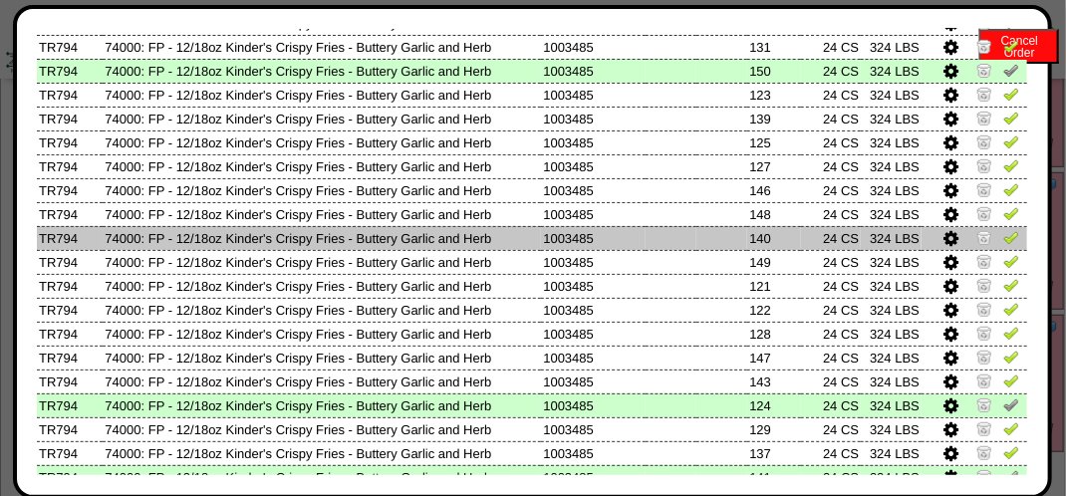
click at [1003, 243] on img at bounding box center [1011, 237] width 16 height 16
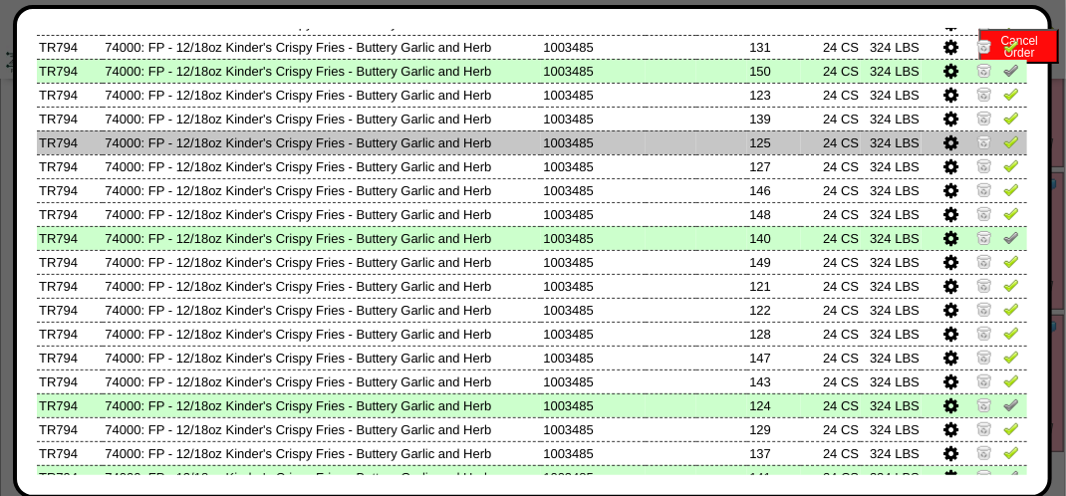
click at [1003, 148] on img at bounding box center [1011, 142] width 16 height 16
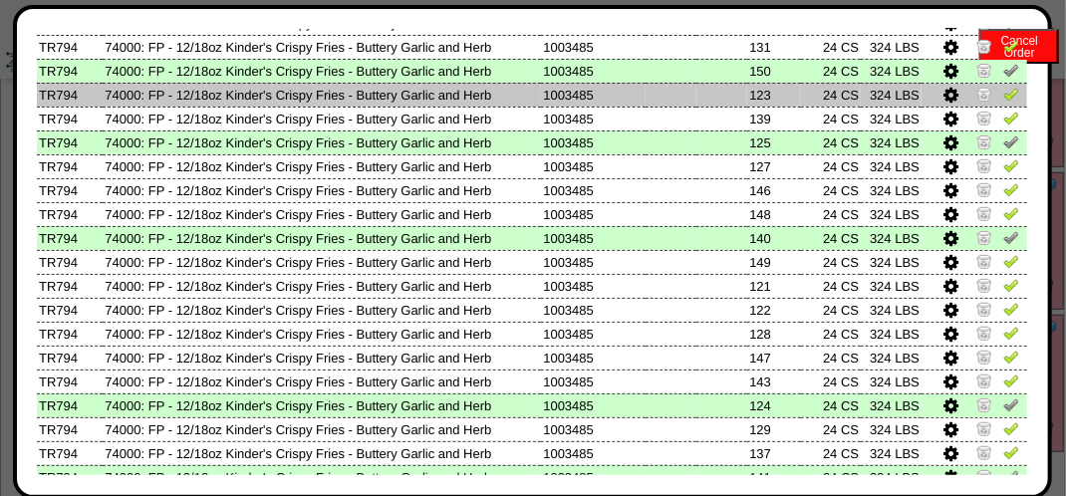
click at [1003, 96] on img at bounding box center [1011, 94] width 16 height 16
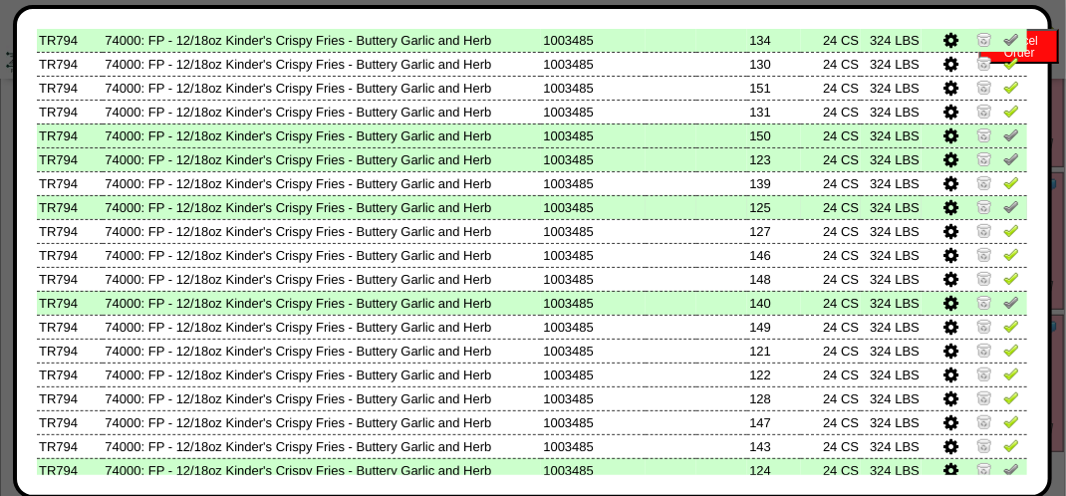
scroll to position [299, 0]
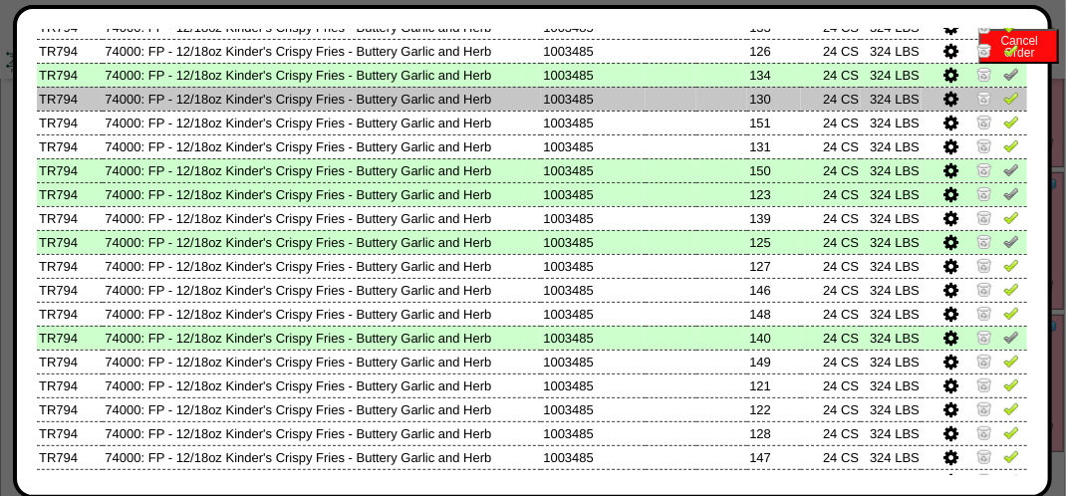
click at [1003, 102] on img at bounding box center [1011, 98] width 16 height 16
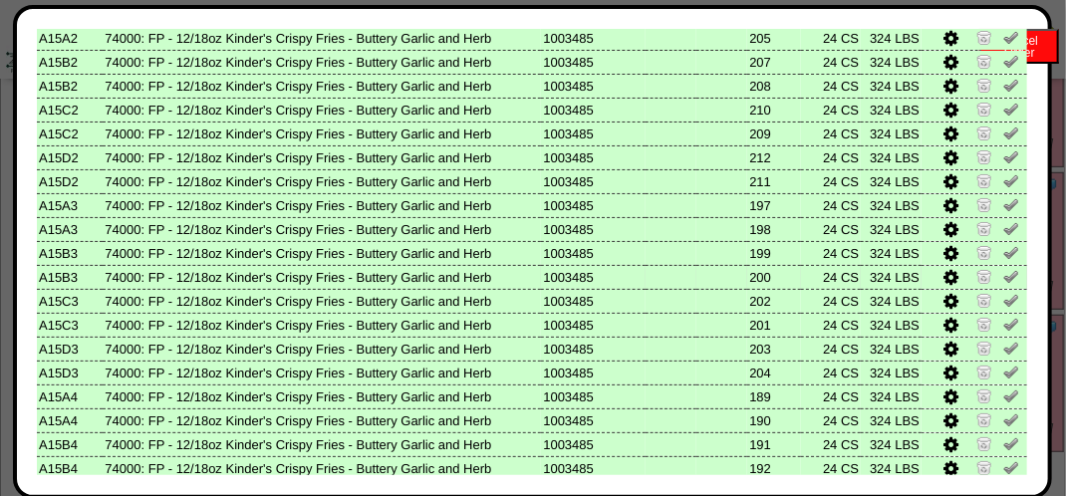
scroll to position [1185, 0]
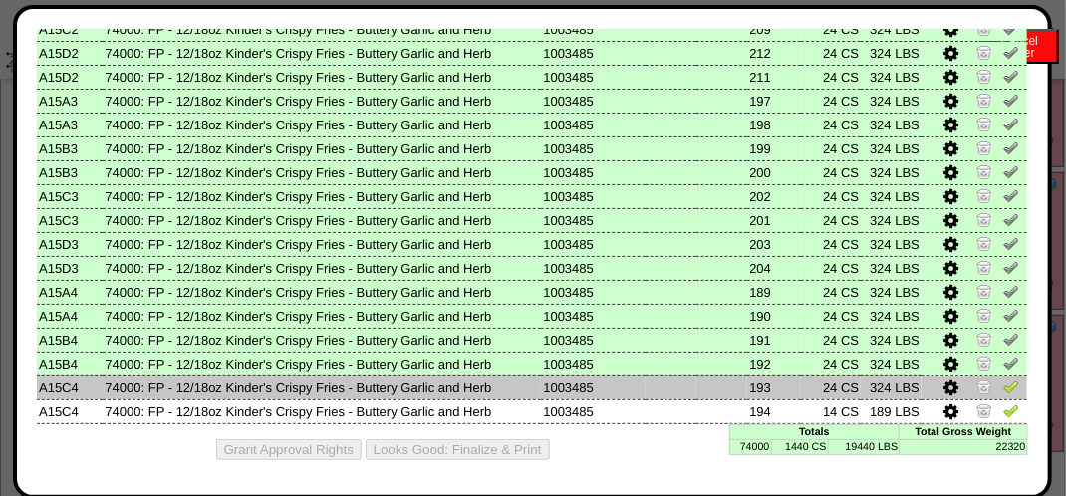
click at [1003, 383] on img at bounding box center [1011, 387] width 16 height 16
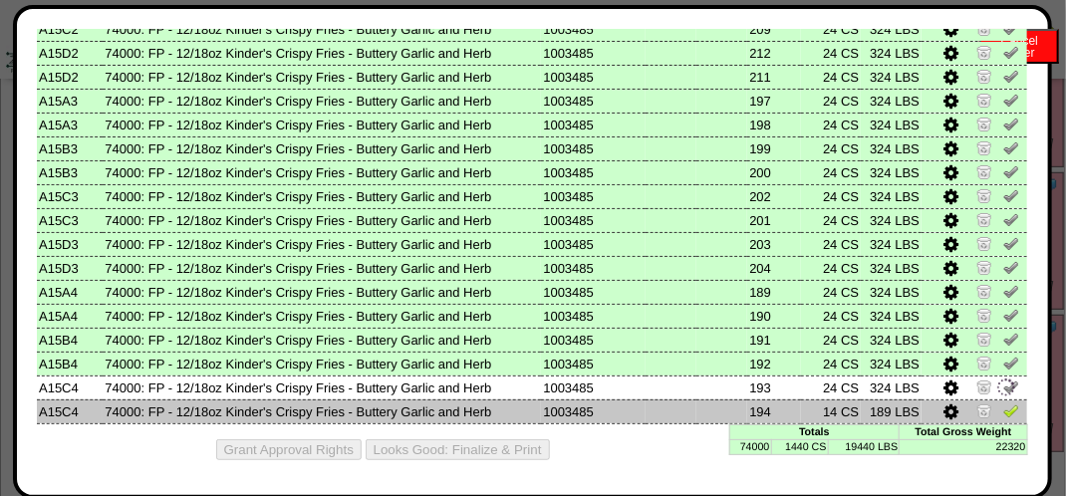
click at [1003, 404] on img at bounding box center [1011, 411] width 16 height 16
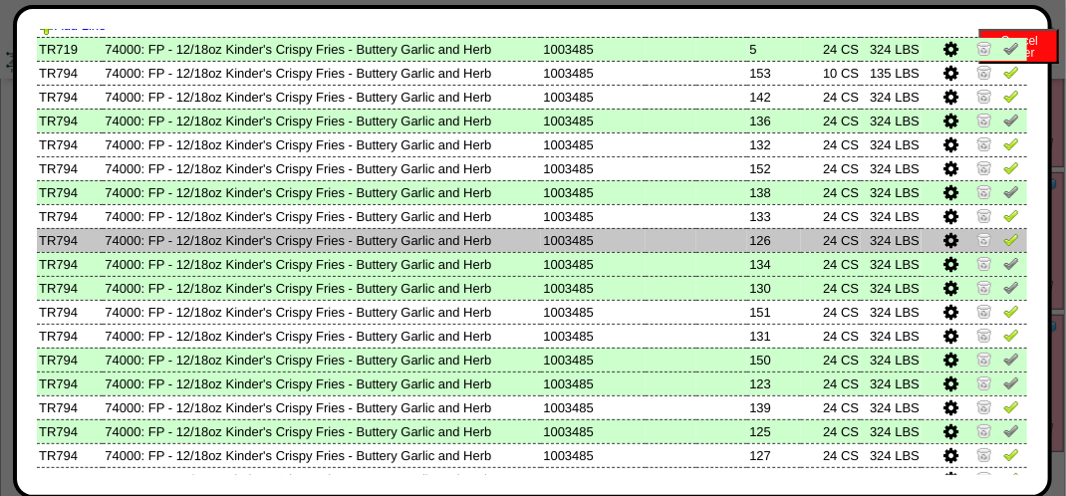
scroll to position [89, 0]
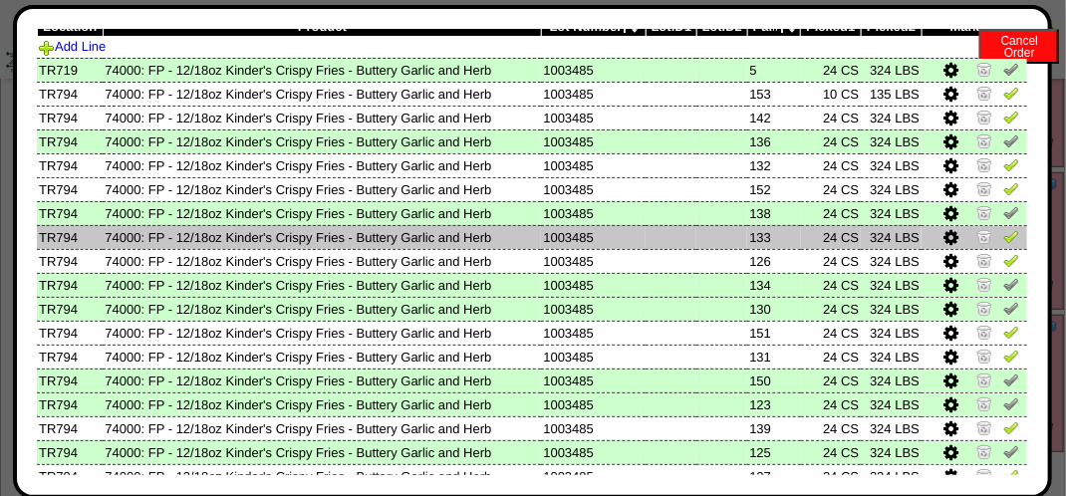
click at [1003, 234] on img at bounding box center [1011, 236] width 16 height 16
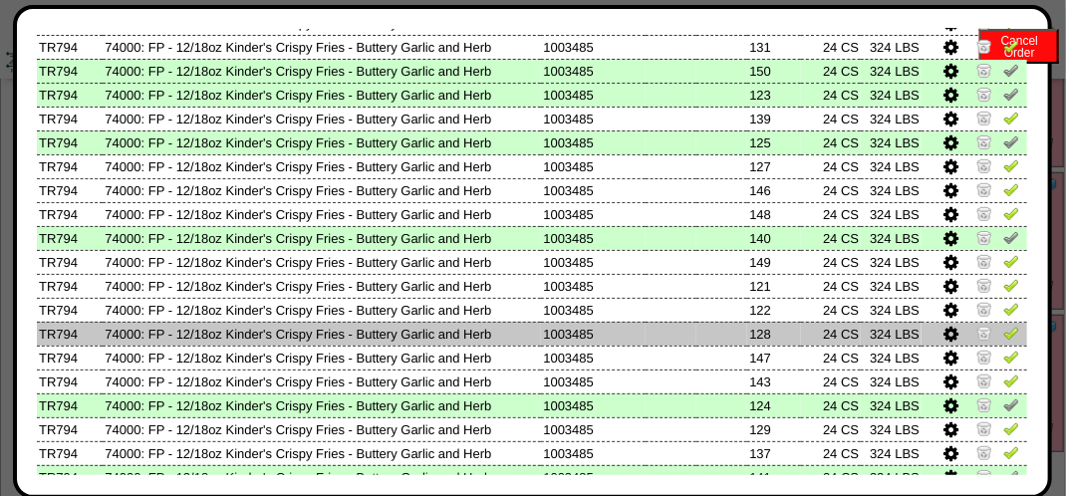
scroll to position [498, 0]
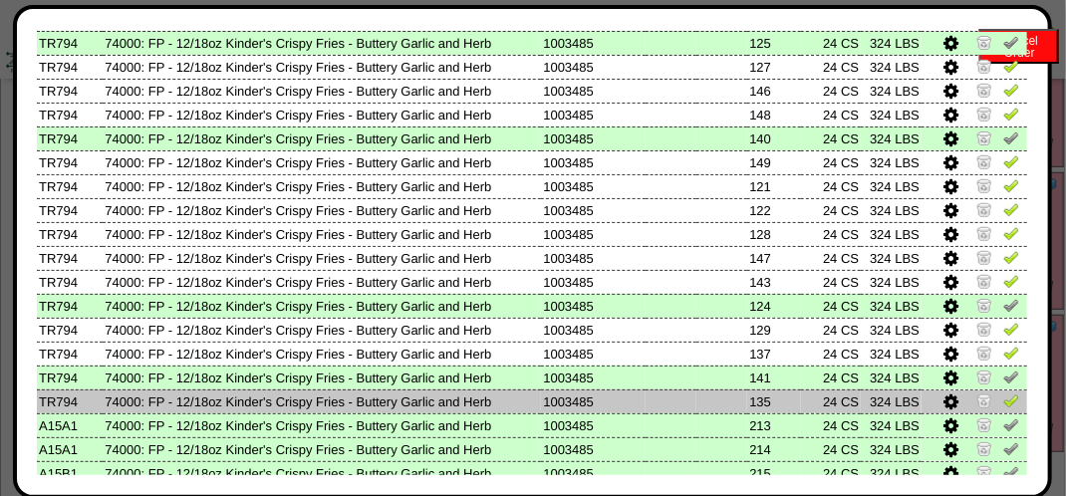
click at [1003, 400] on img at bounding box center [1011, 401] width 16 height 16
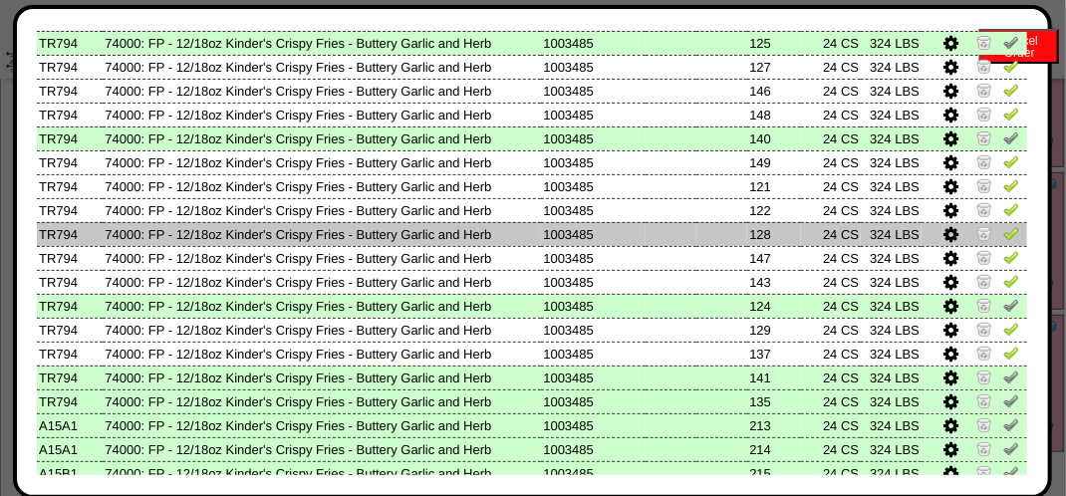
click at [1003, 237] on img at bounding box center [1011, 233] width 16 height 16
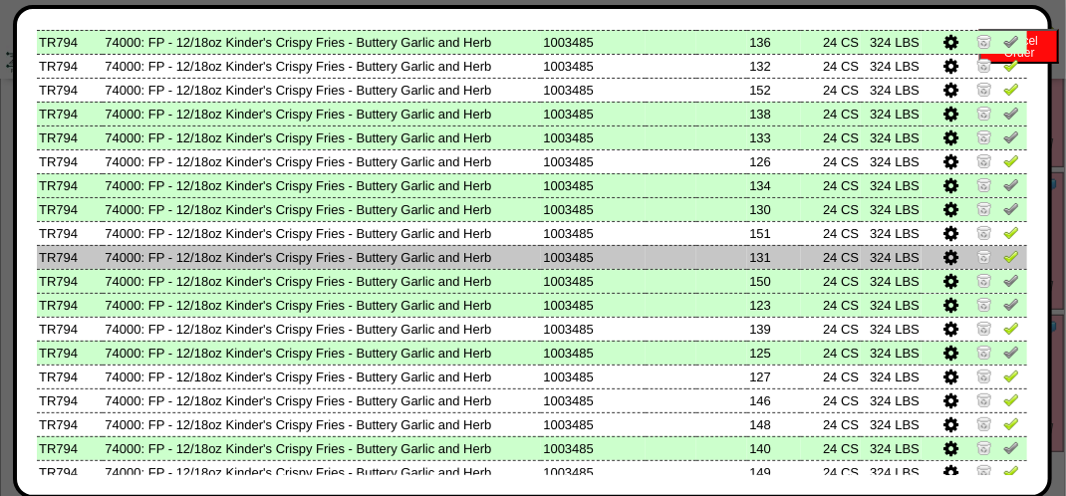
scroll to position [100, 0]
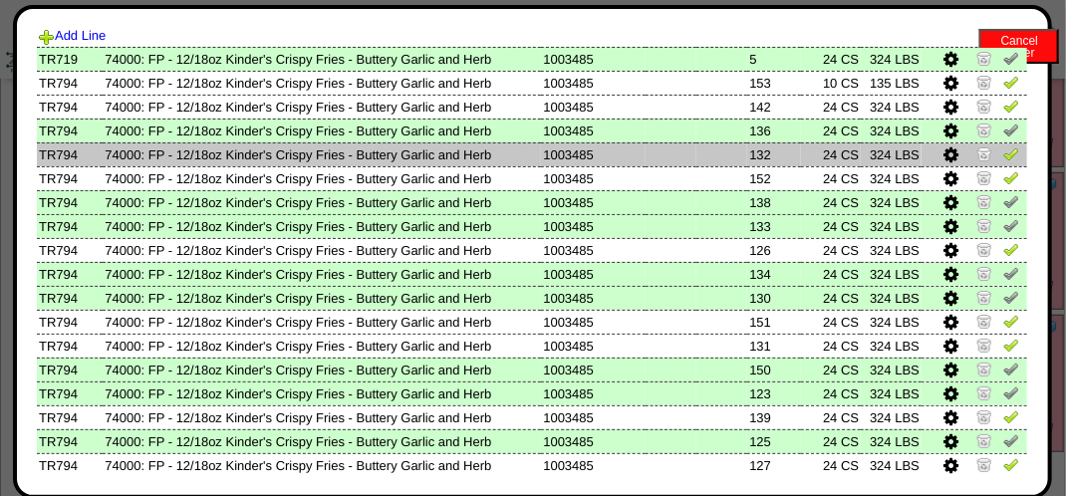
click at [1003, 157] on img at bounding box center [1011, 153] width 16 height 16
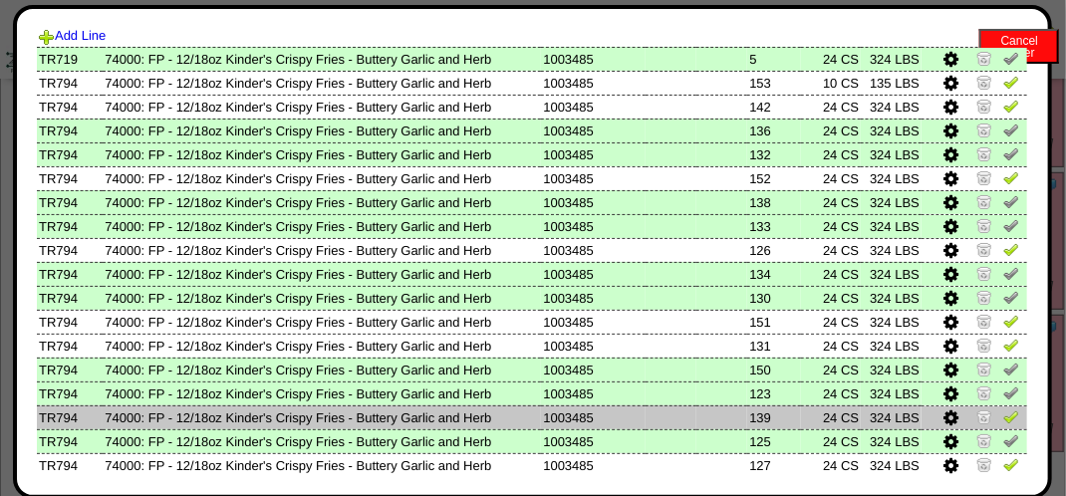
click at [1003, 420] on img at bounding box center [1011, 417] width 16 height 16
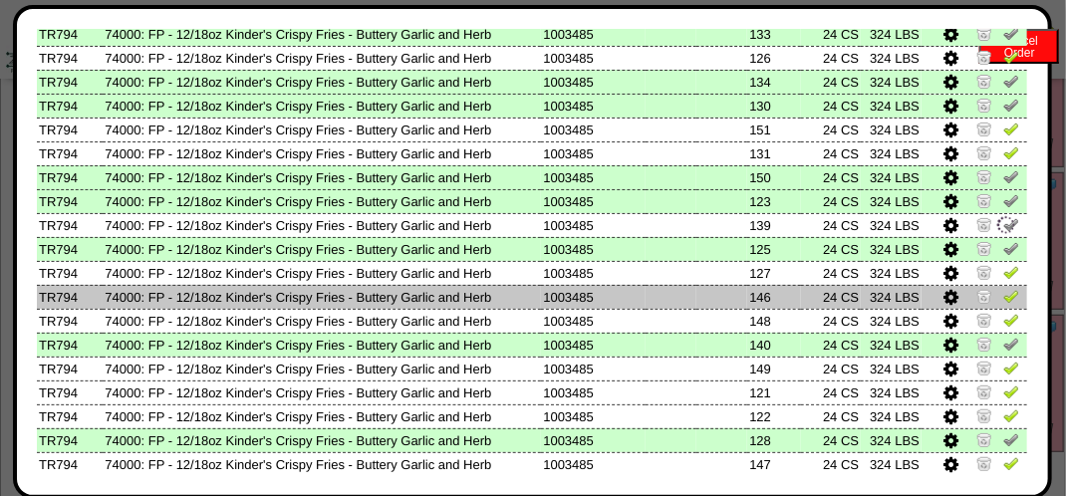
scroll to position [299, 0]
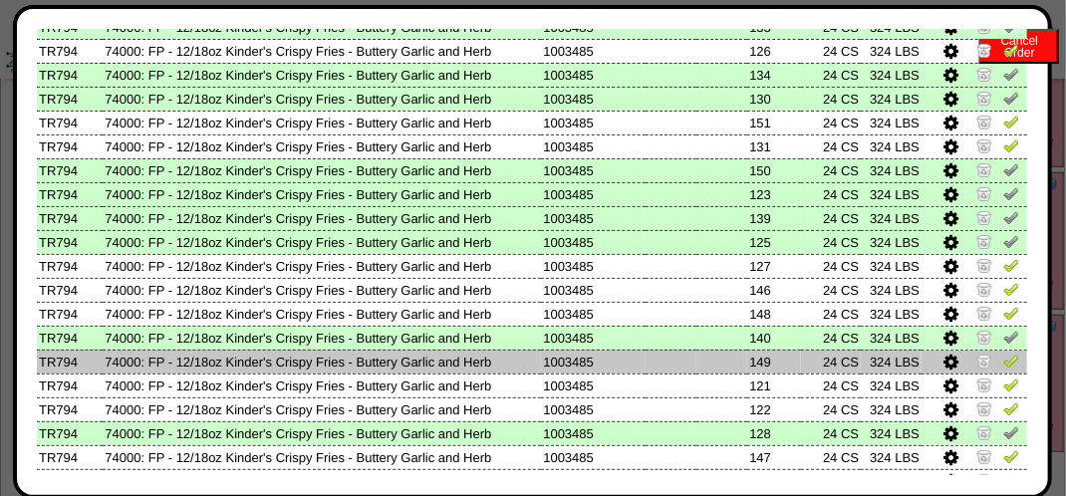
click at [1003, 365] on img at bounding box center [1011, 361] width 16 height 16
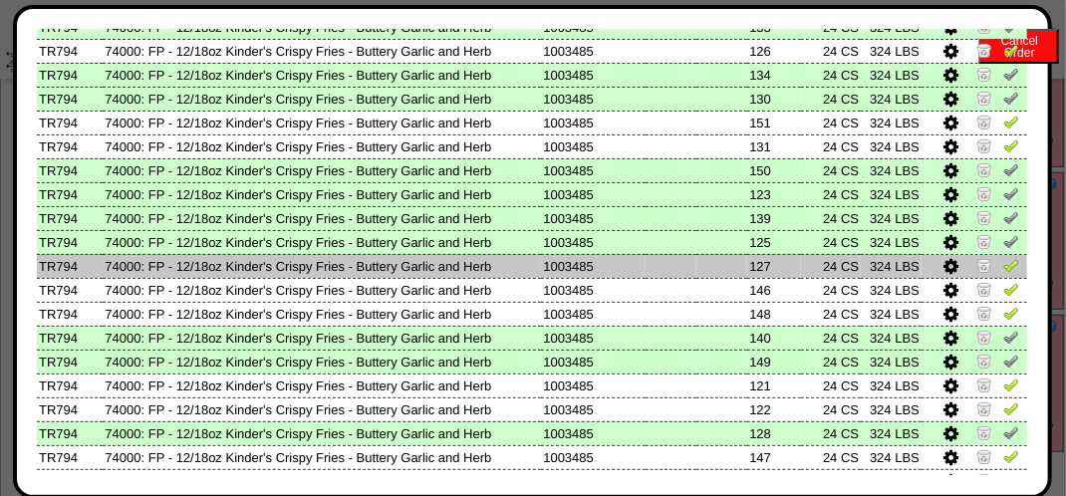
click at [1003, 268] on img at bounding box center [1011, 265] width 16 height 16
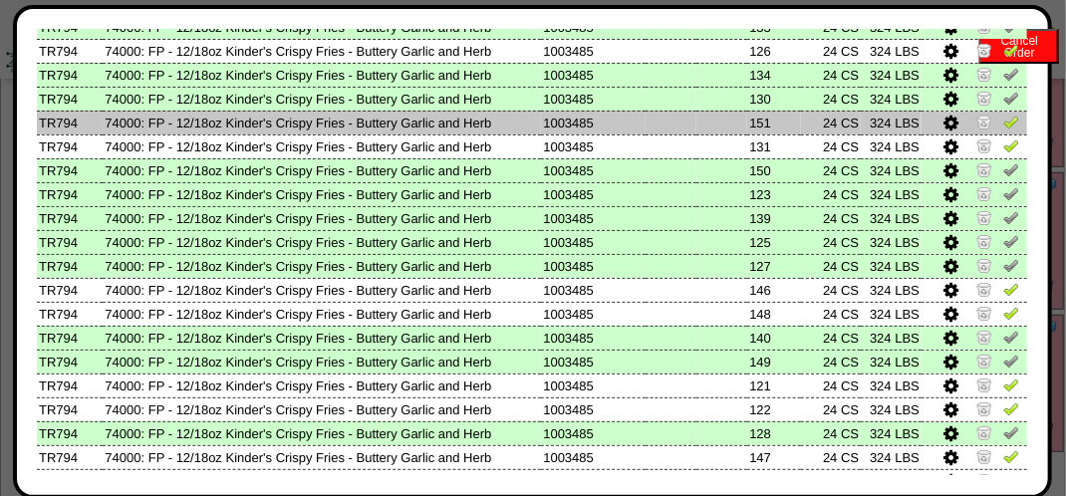
click at [1003, 126] on img at bounding box center [1011, 122] width 16 height 16
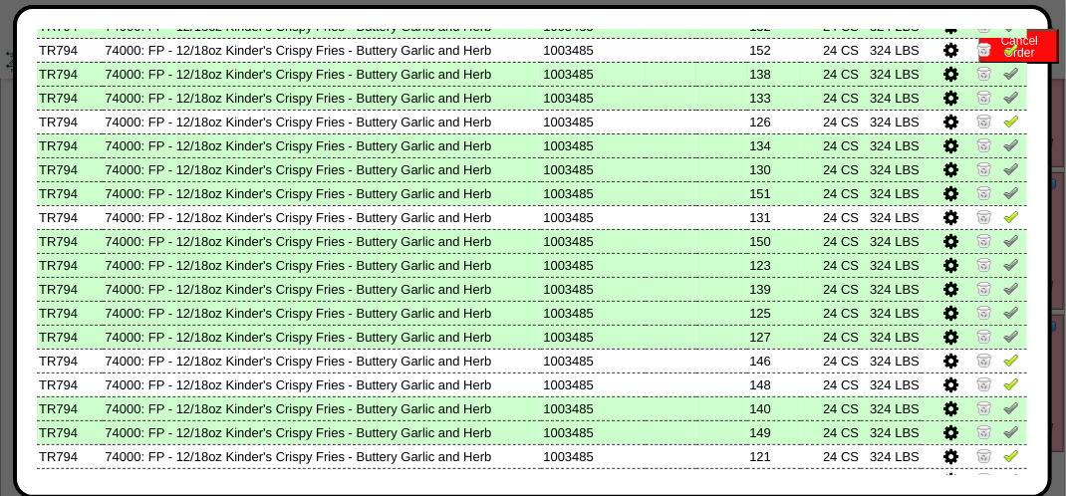
scroll to position [199, 0]
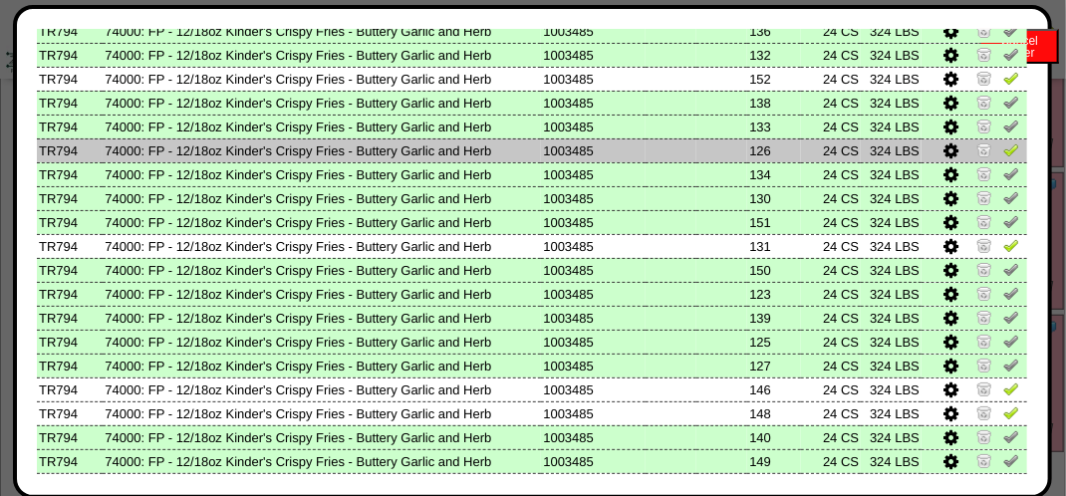
click at [1003, 145] on img at bounding box center [1011, 150] width 16 height 16
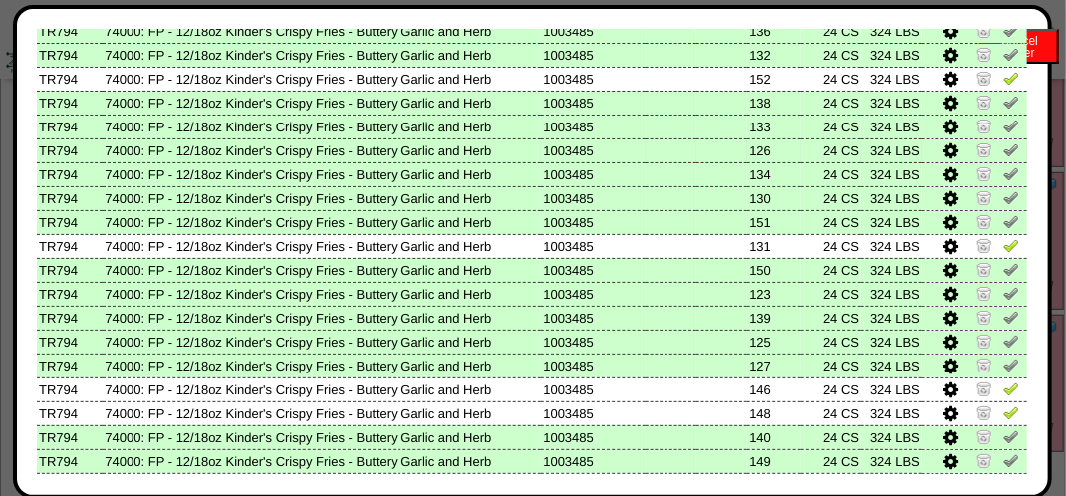
scroll to position [100, 0]
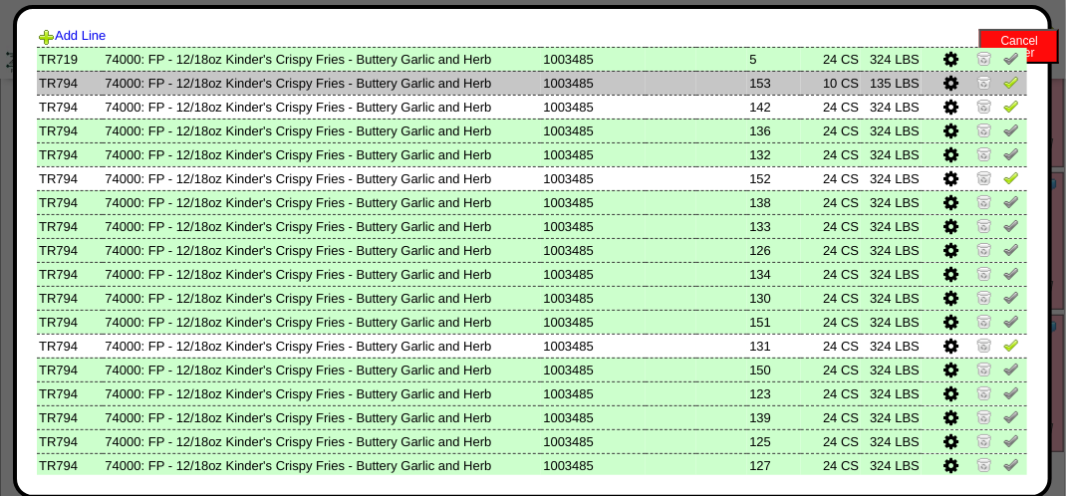
click at [1003, 83] on img at bounding box center [1011, 82] width 16 height 16
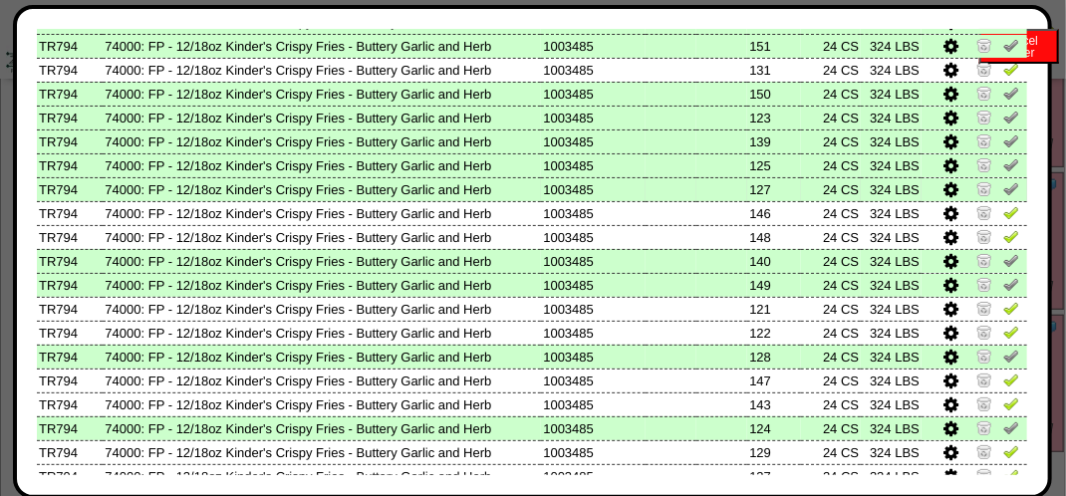
scroll to position [498, 0]
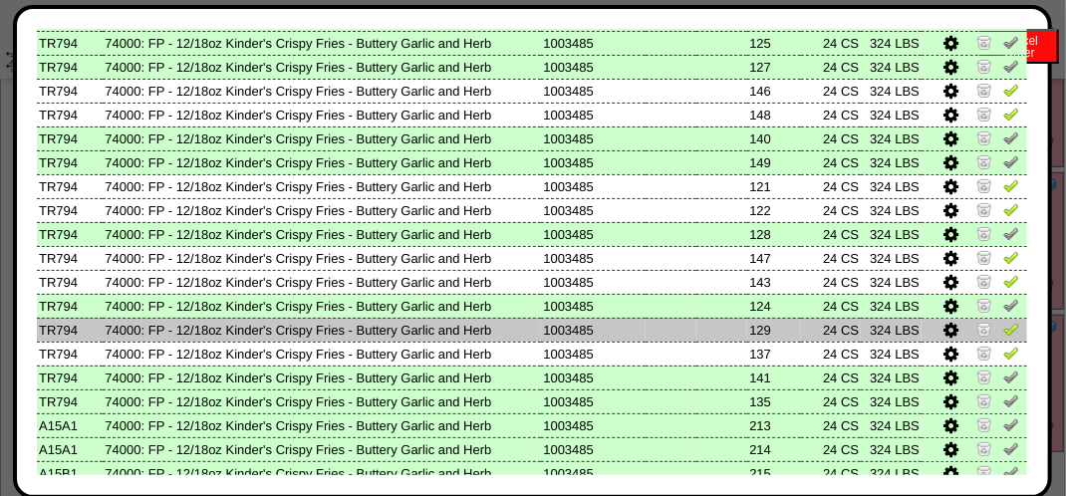
click at [1003, 327] on img at bounding box center [1011, 329] width 16 height 16
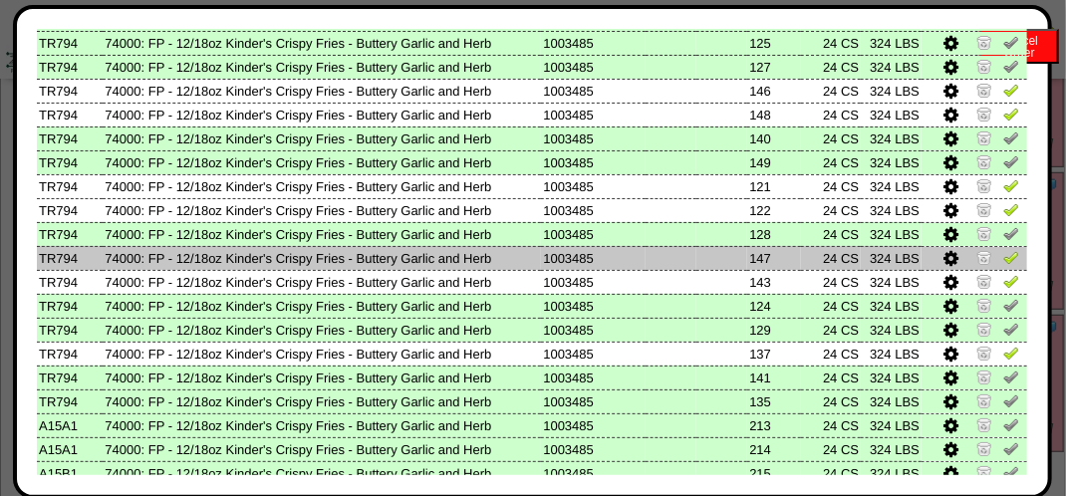
click at [1003, 253] on img at bounding box center [1011, 257] width 16 height 16
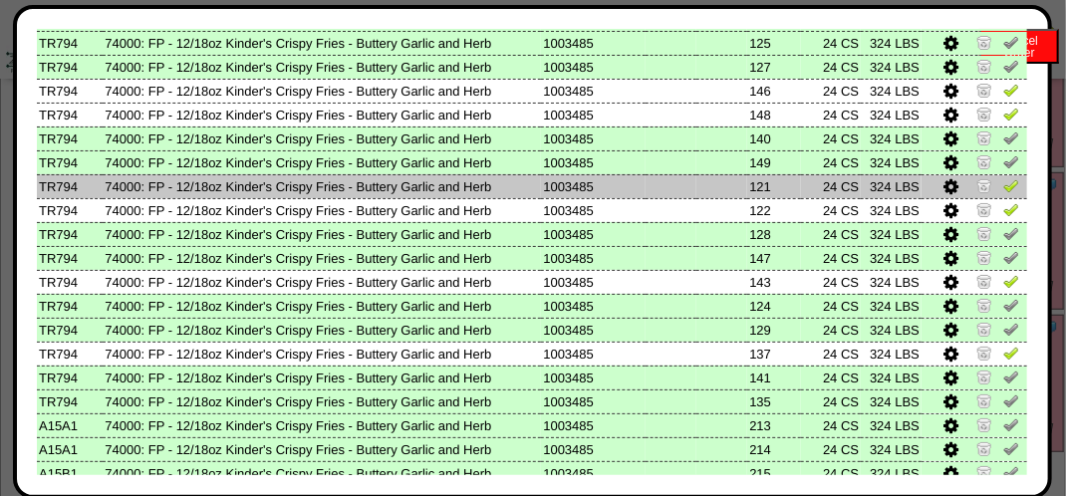
click at [1003, 193] on img at bounding box center [1011, 185] width 16 height 16
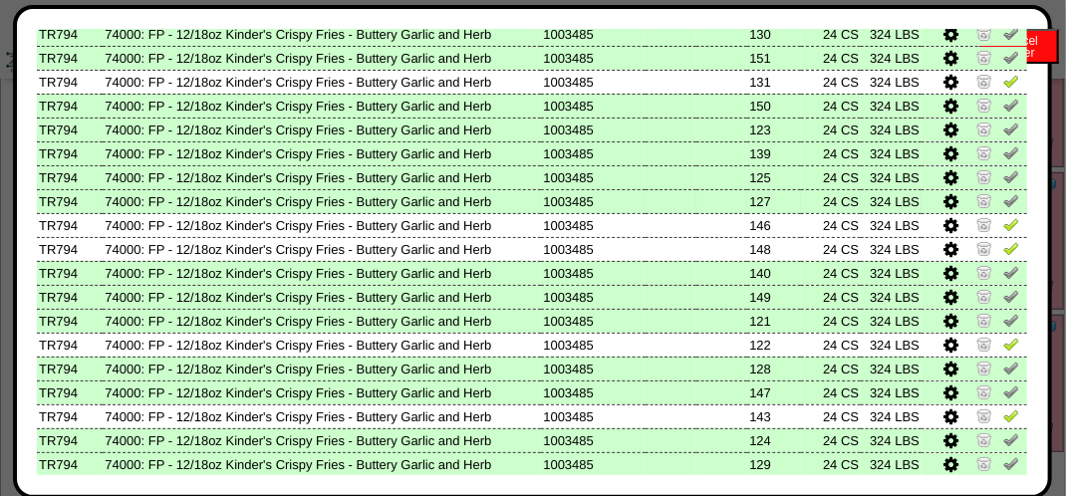
scroll to position [399, 0]
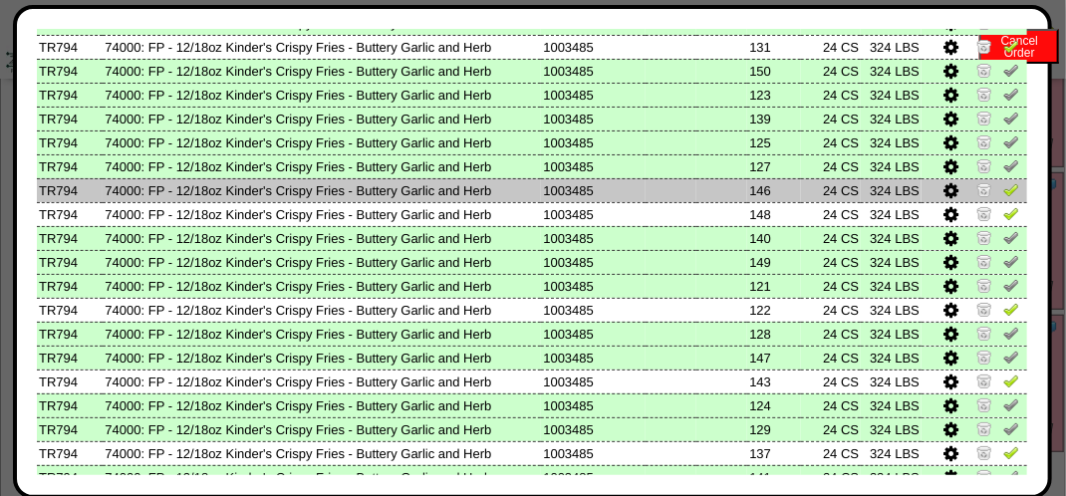
click at [1003, 196] on img at bounding box center [1011, 189] width 16 height 16
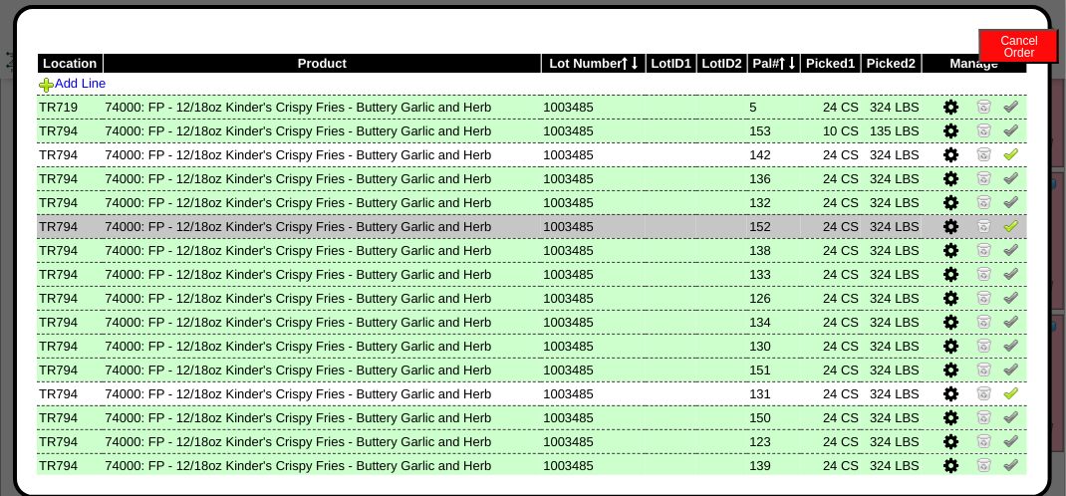
scroll to position [199, 0]
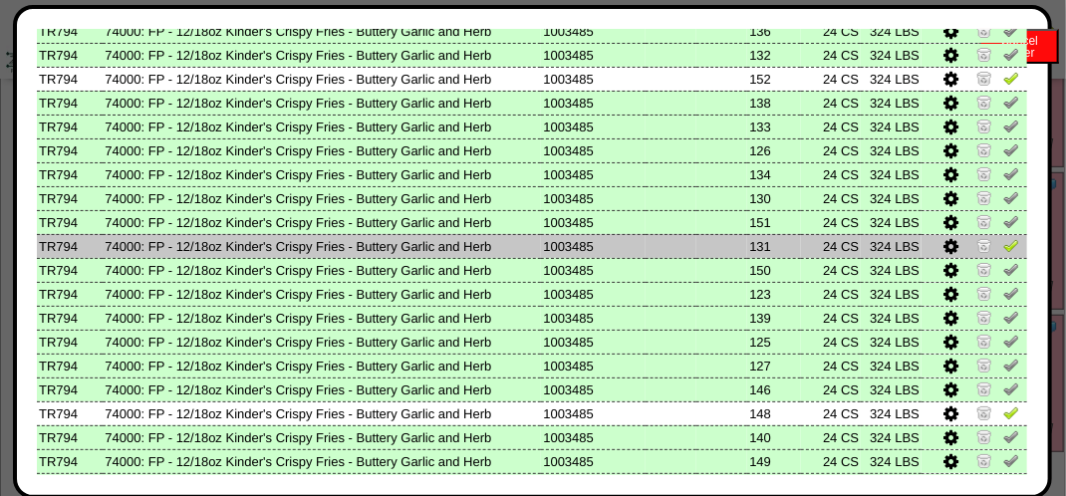
click at [1003, 249] on img at bounding box center [1011, 245] width 16 height 16
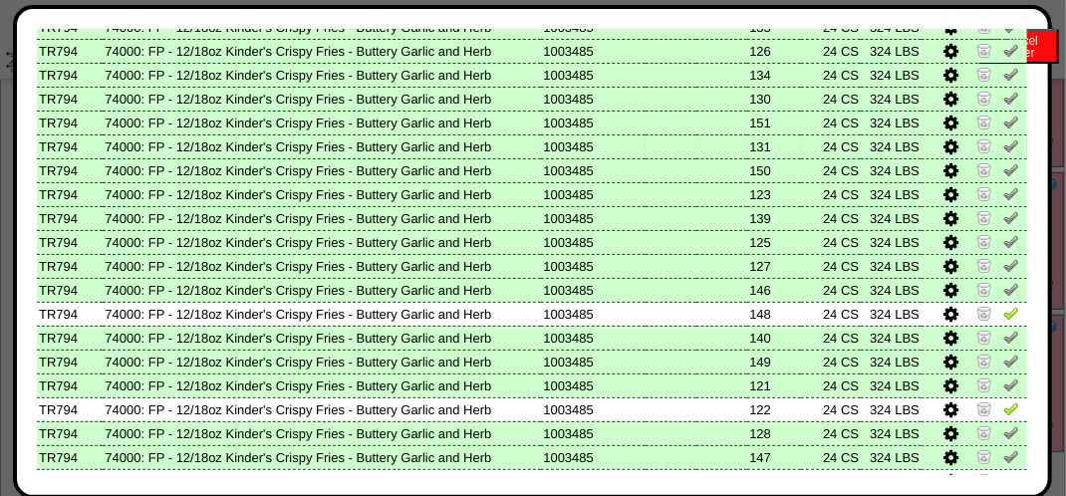
scroll to position [100, 0]
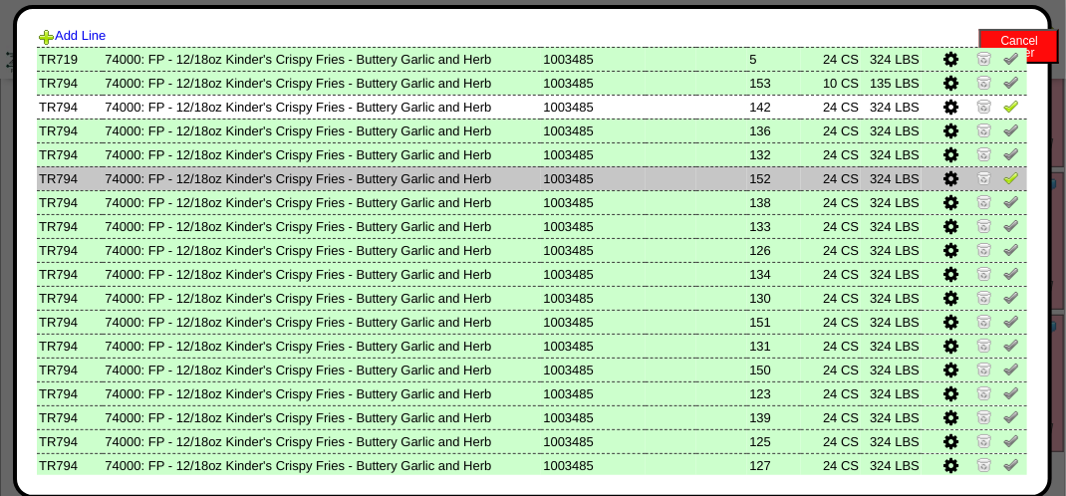
click at [1003, 175] on img at bounding box center [1011, 177] width 16 height 16
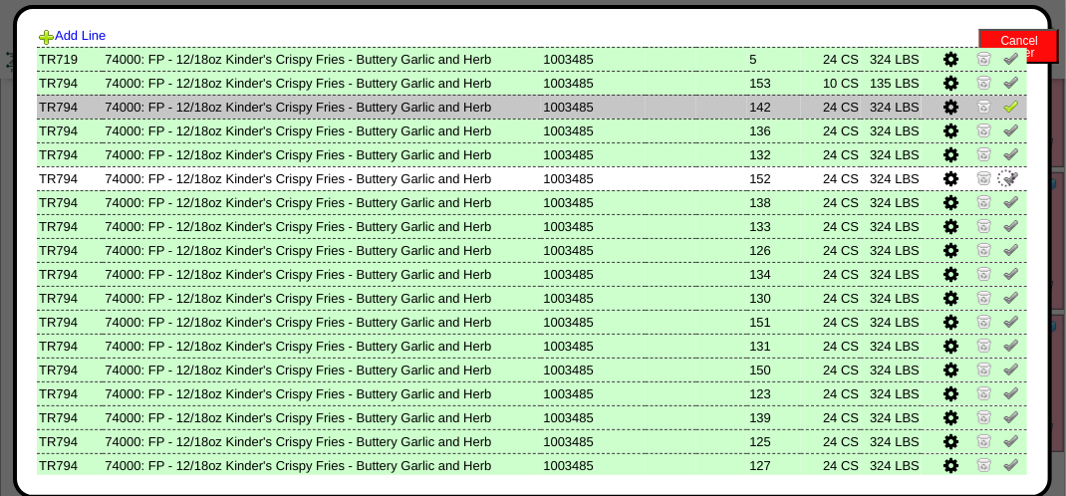
click at [1003, 110] on img at bounding box center [1011, 106] width 16 height 16
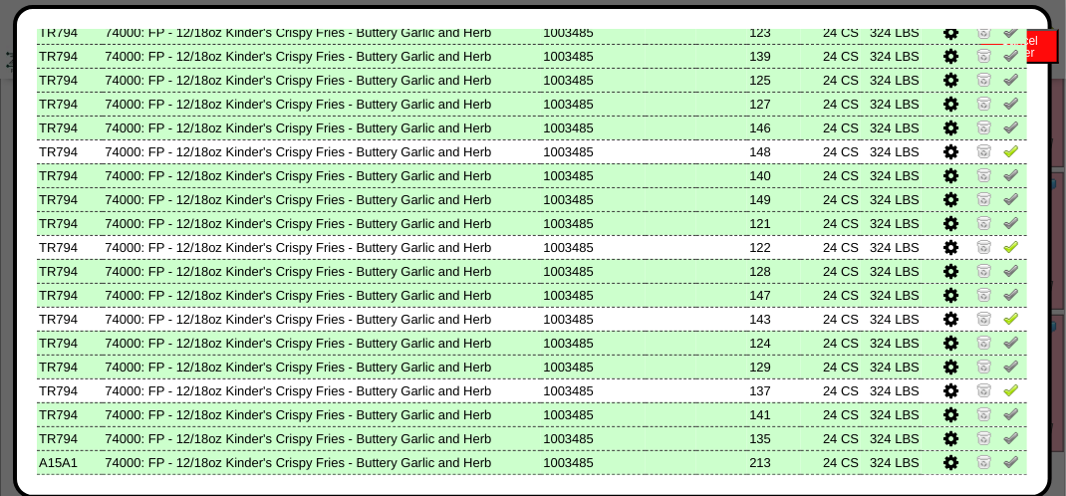
scroll to position [498, 0]
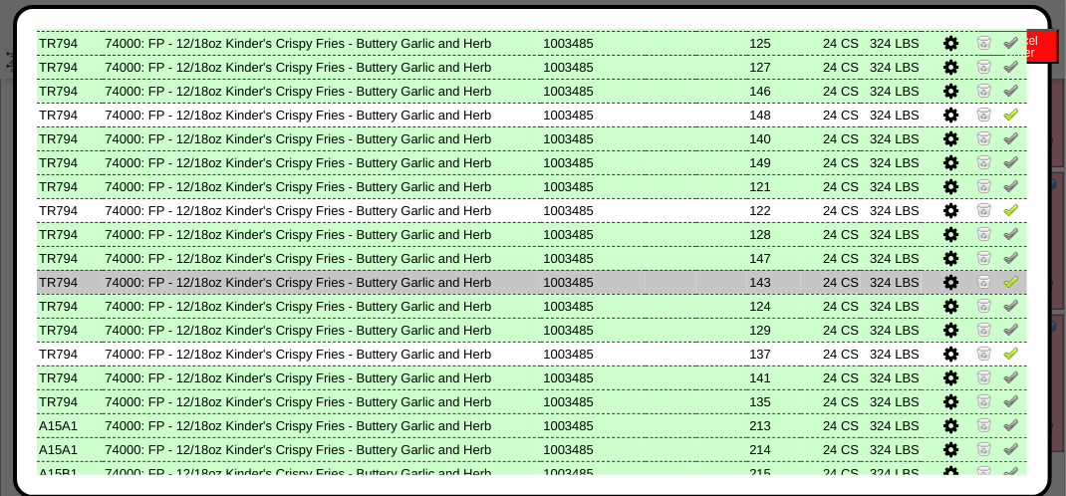
click at [1003, 281] on img at bounding box center [1011, 281] width 16 height 16
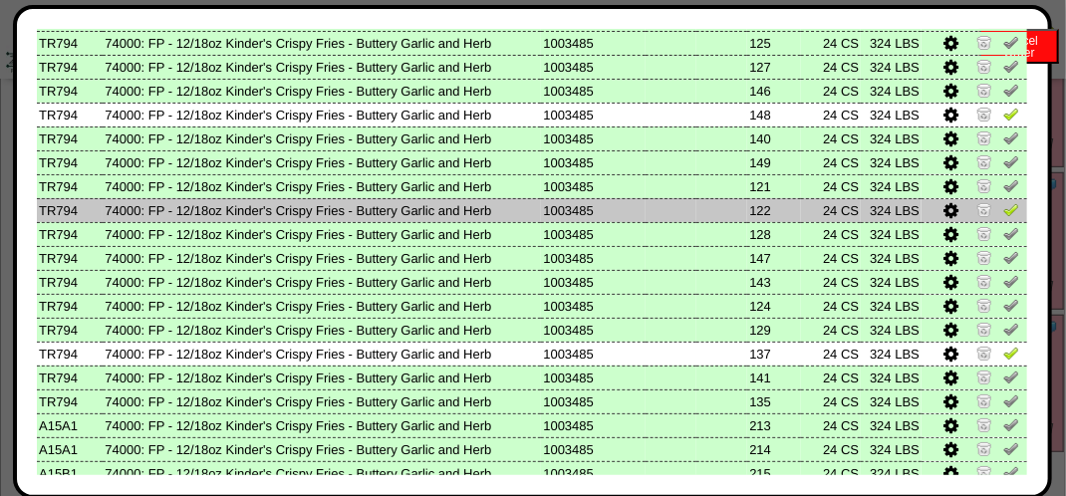
click at [1003, 213] on img at bounding box center [1011, 209] width 16 height 16
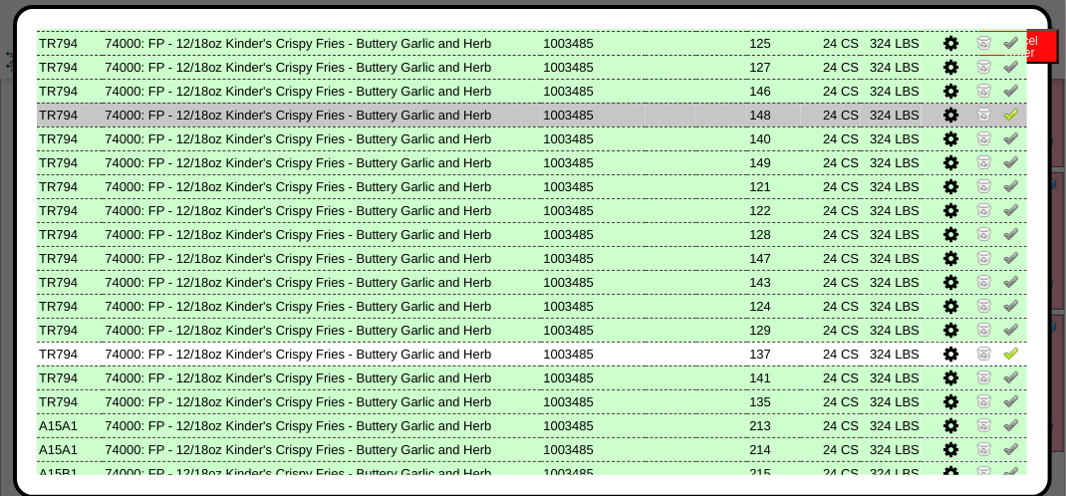
click at [1003, 122] on img at bounding box center [1011, 114] width 16 height 16
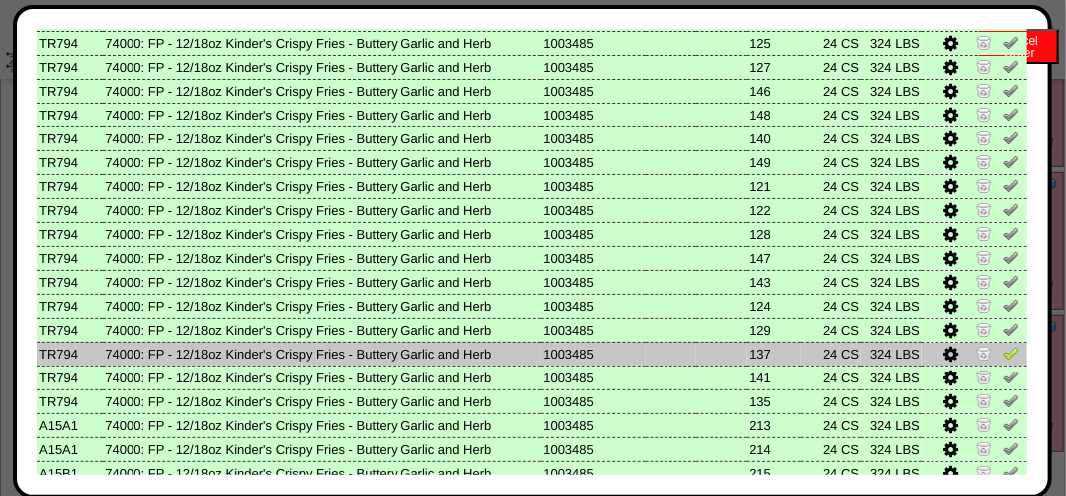
click at [1003, 356] on img at bounding box center [1011, 353] width 16 height 16
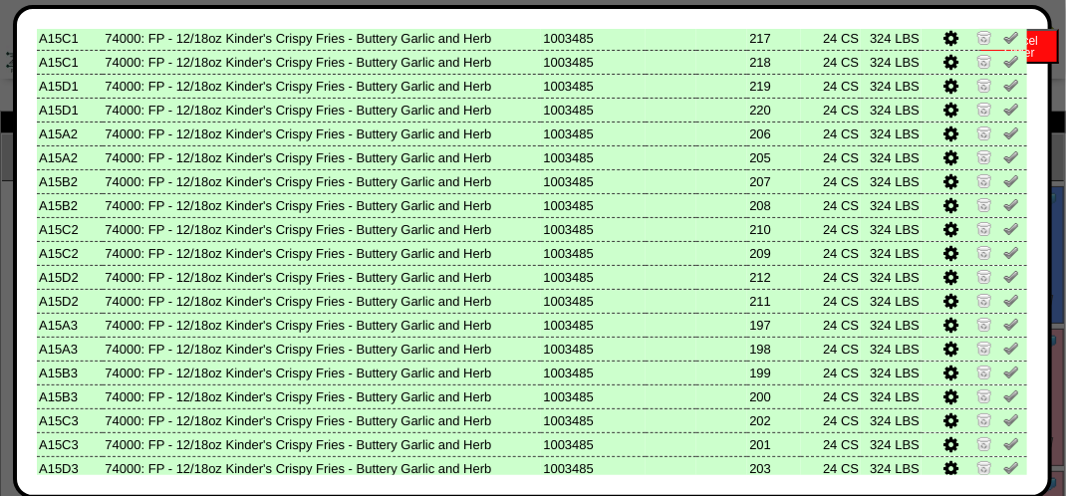
scroll to position [1185, 0]
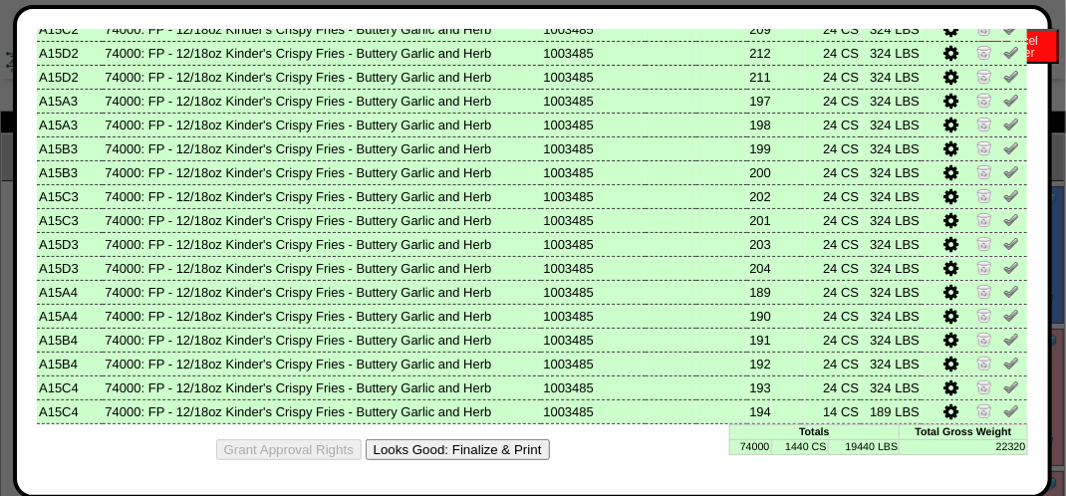
drag, startPoint x: 436, startPoint y: 448, endPoint x: 651, endPoint y: 173, distance: 348.6
click at [438, 448] on button "Looks Good: Finalize & Print" at bounding box center [458, 449] width 184 height 21
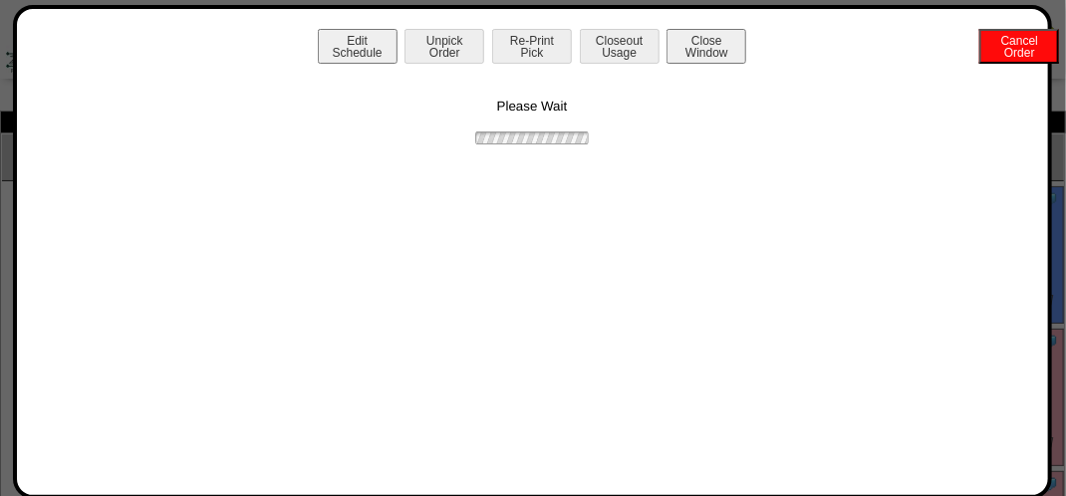
scroll to position [0, 0]
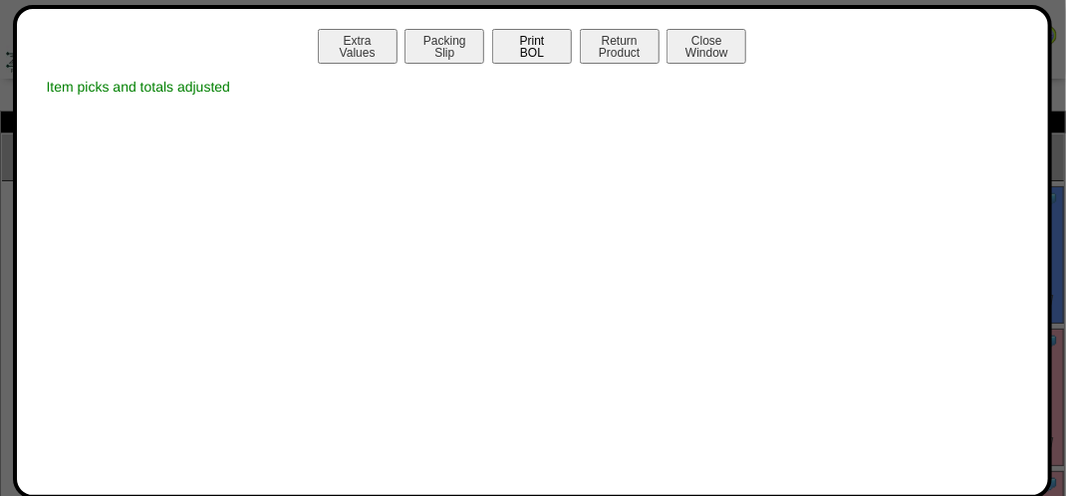
click at [554, 57] on button "Print BOL" at bounding box center [532, 46] width 80 height 35
